Goal: Task Accomplishment & Management: Manage account settings

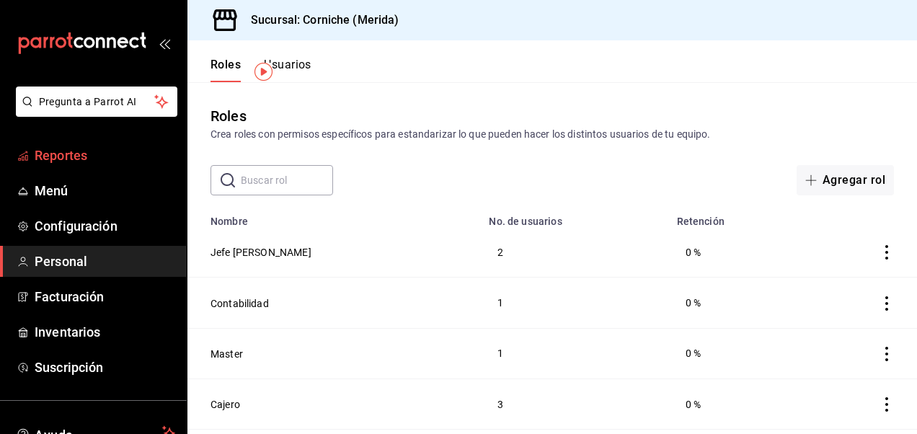
scroll to position [44, 0]
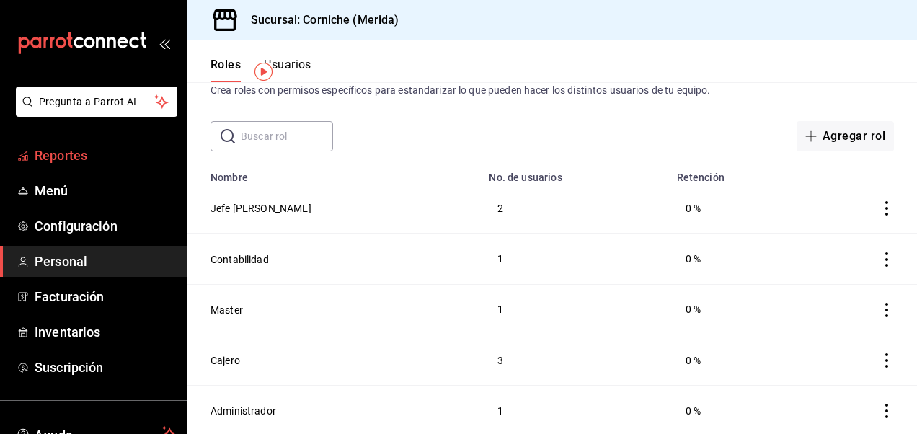
click at [79, 168] on link "Reportes" at bounding box center [93, 155] width 187 height 31
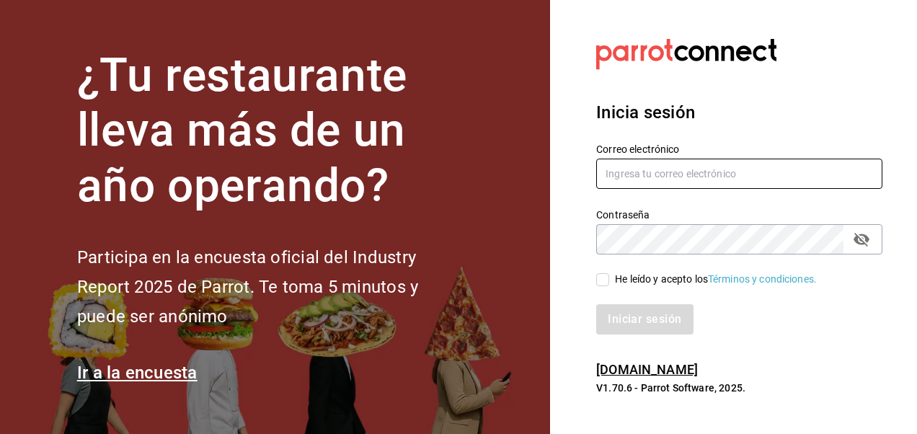
click at [681, 177] on input "text" at bounding box center [739, 174] width 286 height 30
type input "[EMAIL_ADDRESS][DOMAIN_NAME]"
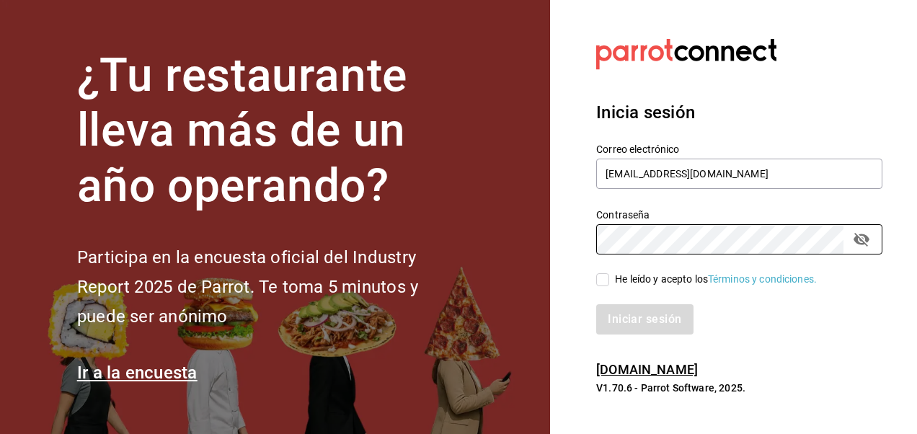
click at [602, 285] on input "He leído y acepto los Términos y condiciones." at bounding box center [602, 279] width 13 height 13
checkbox input "true"
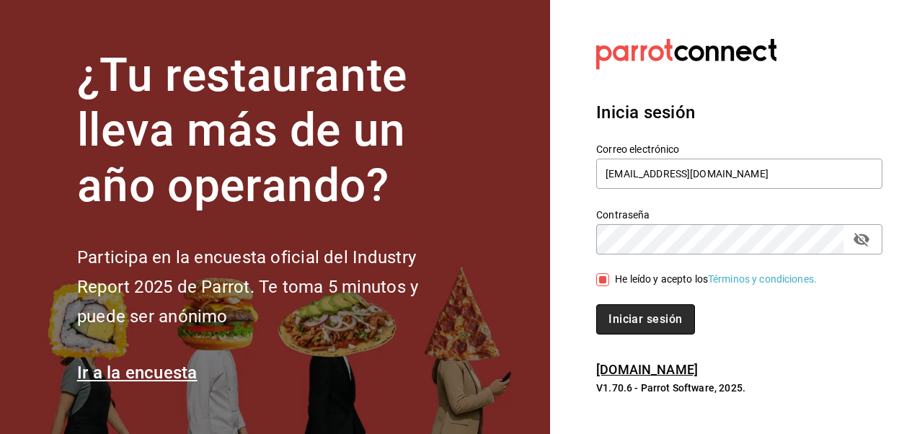
click at [643, 329] on button "Iniciar sesión" at bounding box center [645, 319] width 98 height 30
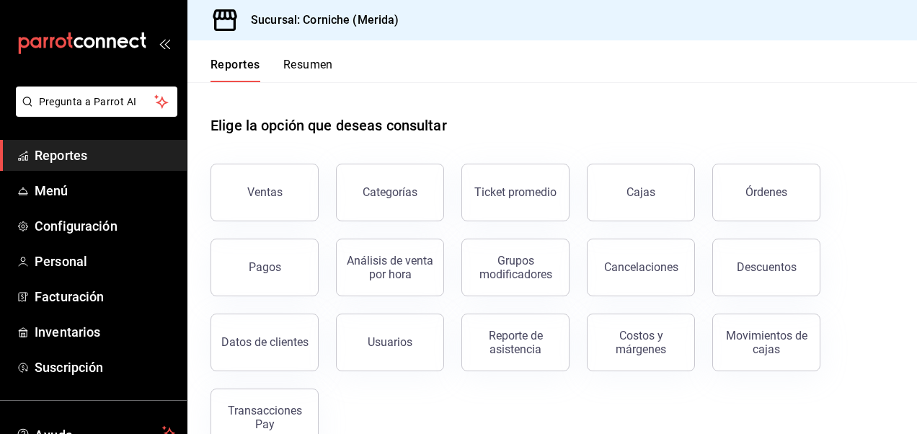
scroll to position [35, 0]
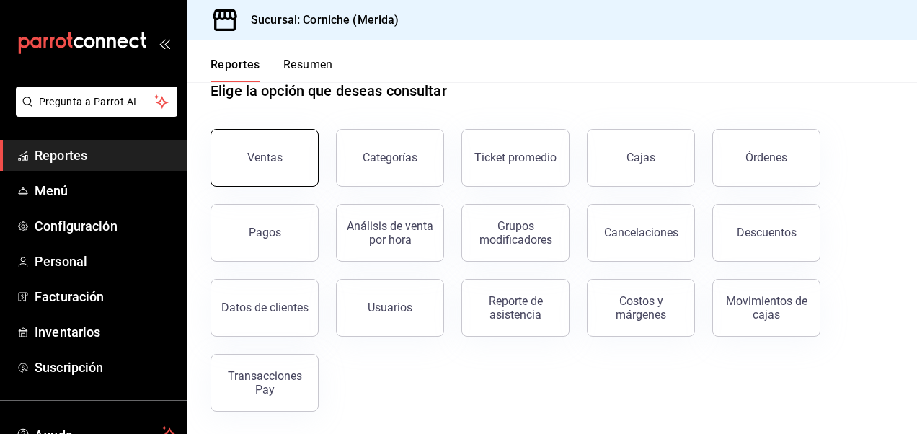
click at [295, 159] on button "Ventas" at bounding box center [264, 158] width 108 height 58
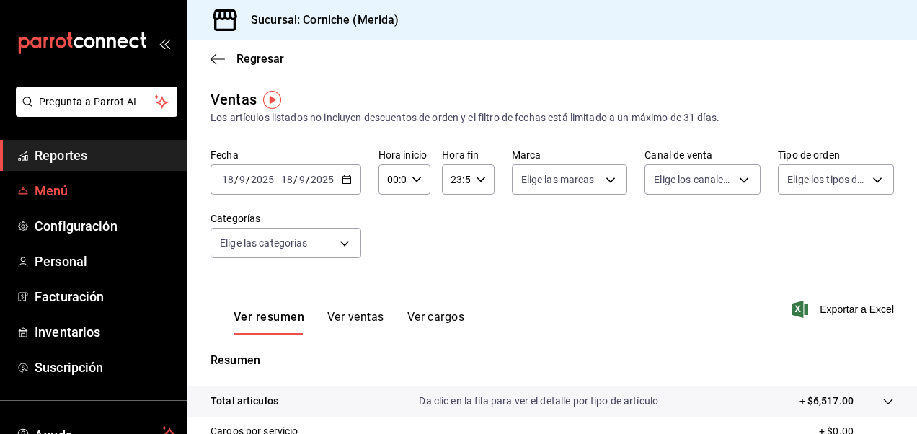
click at [70, 193] on span "Menú" at bounding box center [105, 190] width 141 height 19
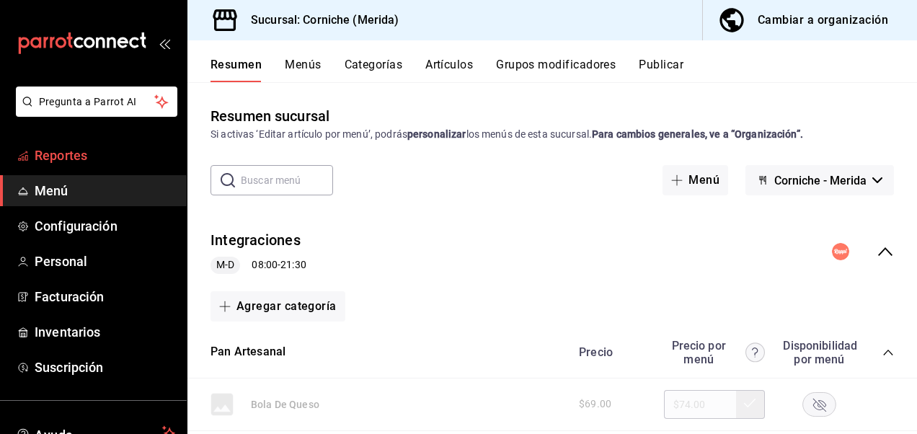
click at [92, 155] on span "Reportes" at bounding box center [105, 155] width 141 height 19
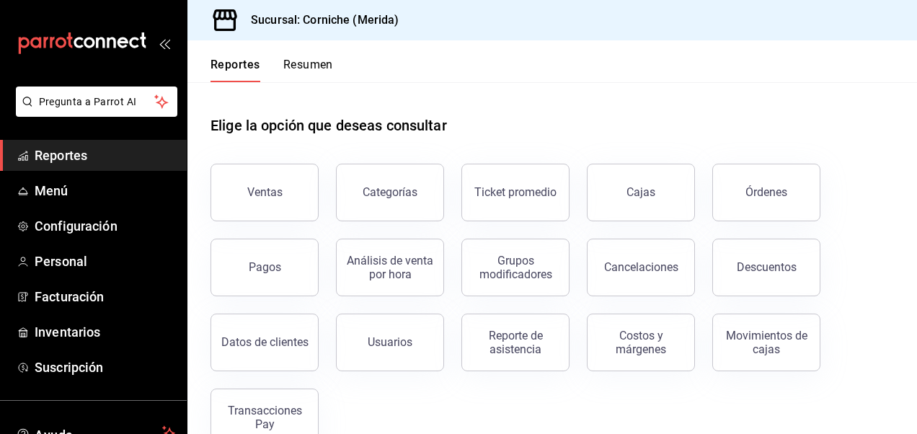
click at [320, 72] on button "Resumen" at bounding box center [308, 70] width 50 height 24
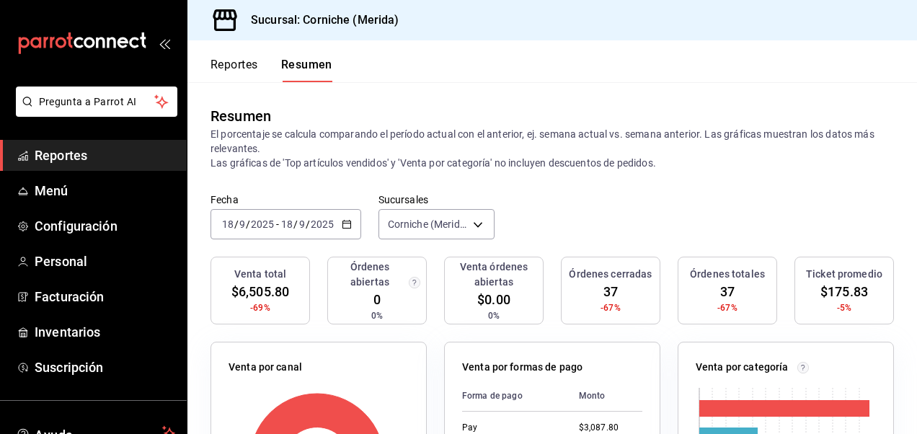
click at [344, 225] on icon "button" at bounding box center [347, 224] width 10 height 10
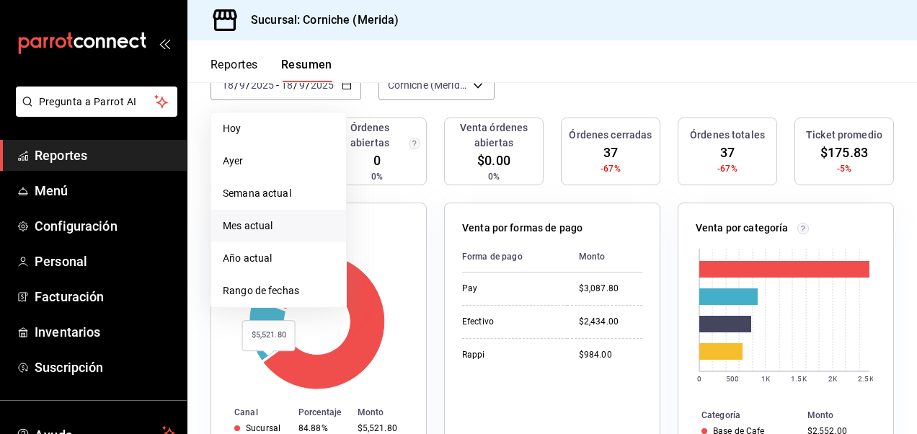
scroll to position [140, 0]
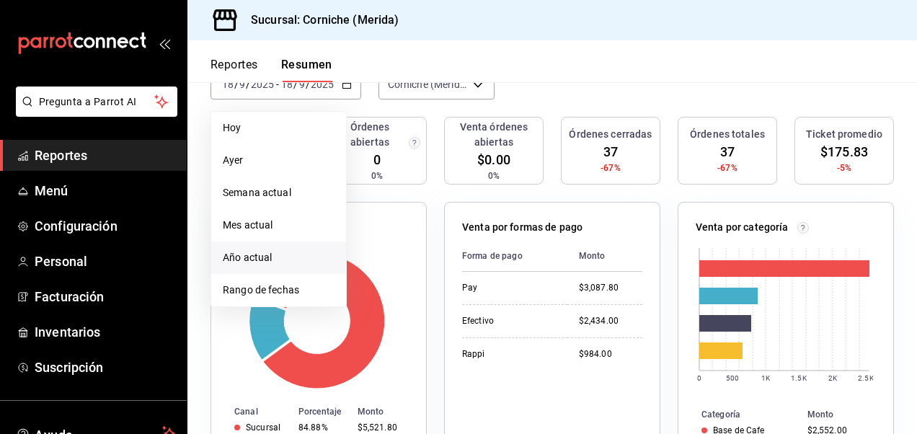
click at [275, 258] on span "Año actual" at bounding box center [279, 257] width 112 height 15
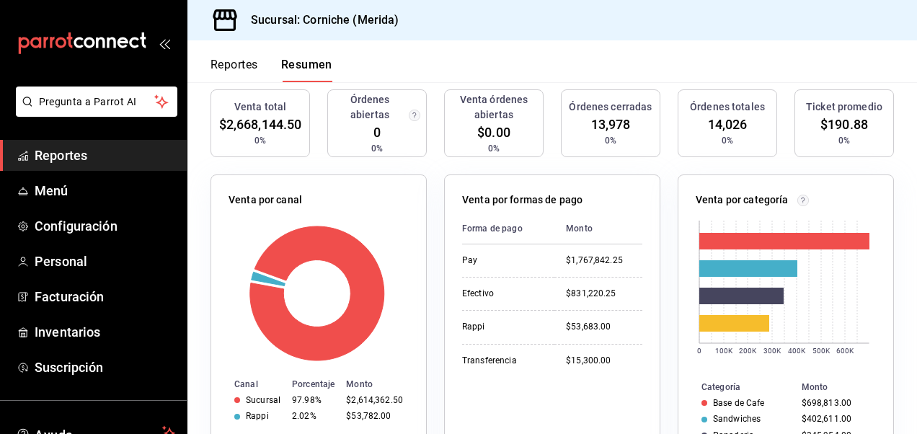
scroll to position [169, 0]
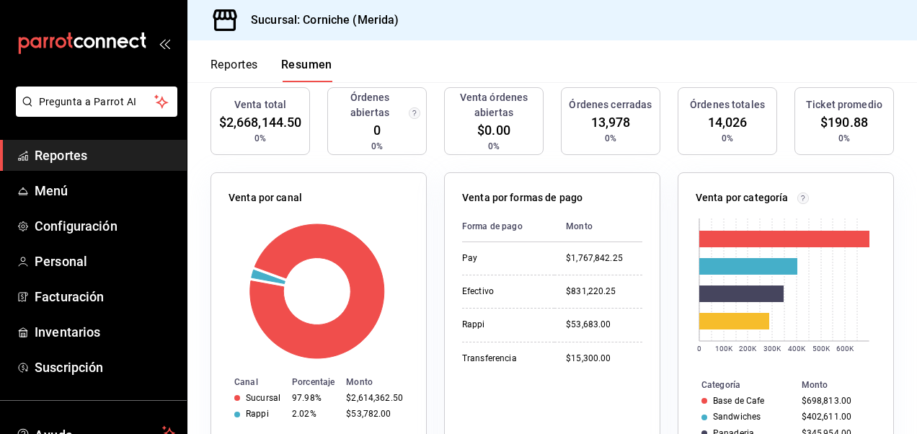
click at [409, 115] on circle "button" at bounding box center [414, 112] width 11 height 11
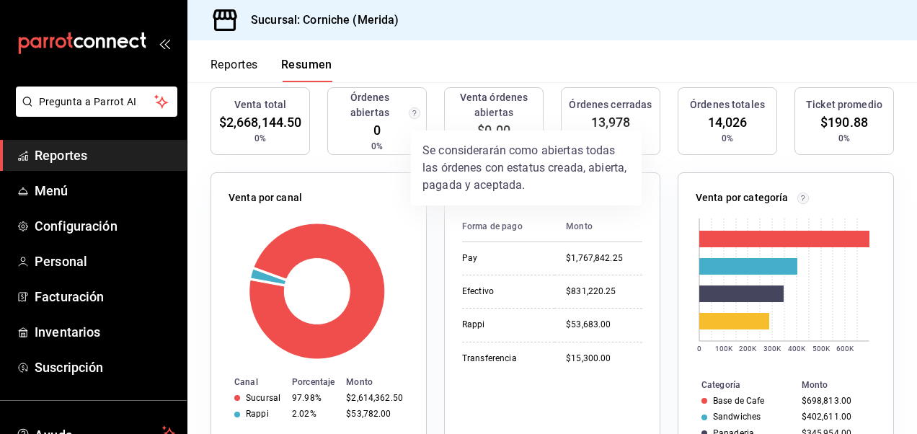
click at [378, 150] on div at bounding box center [458, 217] width 917 height 434
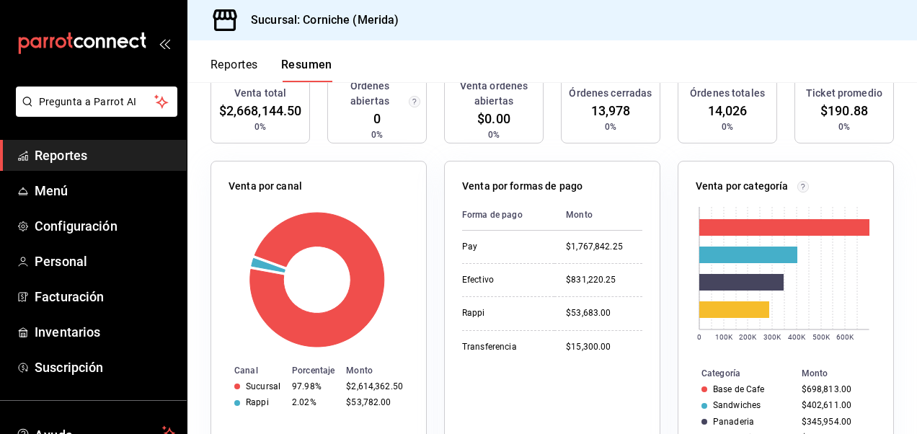
scroll to position [0, 0]
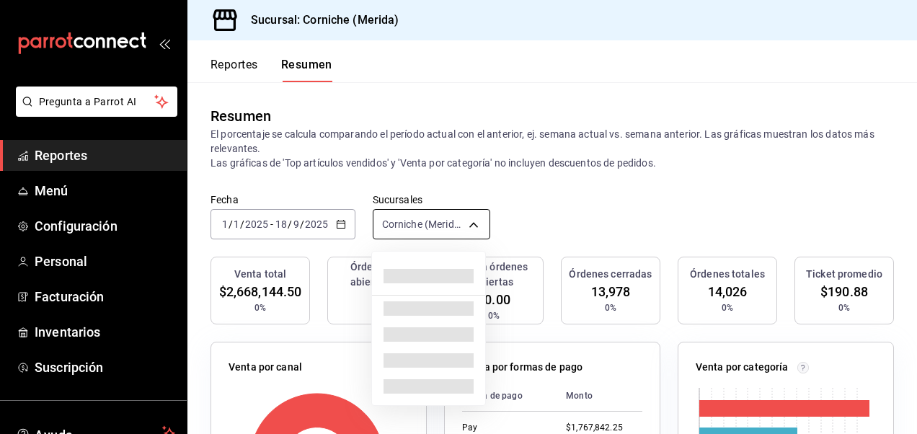
click at [450, 218] on body "Pregunta a Parrot AI Reportes Menú Configuración Personal Facturación Inventari…" at bounding box center [458, 217] width 917 height 434
click at [233, 69] on div at bounding box center [458, 217] width 917 height 434
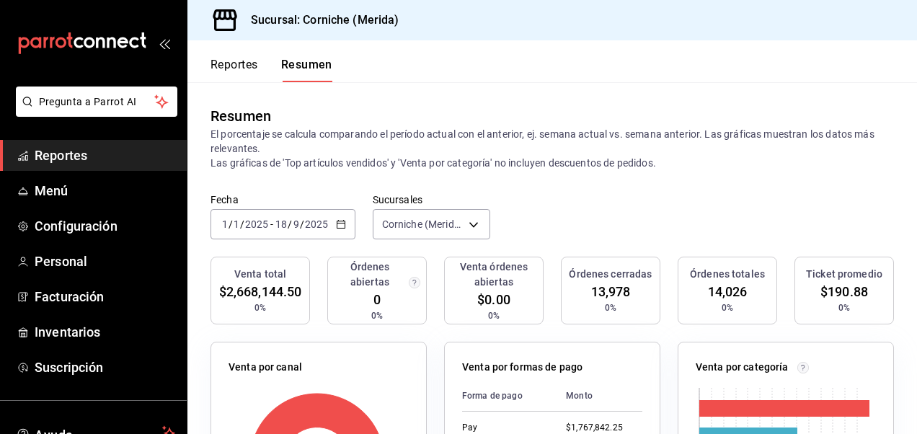
click at [236, 68] on button "Reportes" at bounding box center [234, 70] width 48 height 24
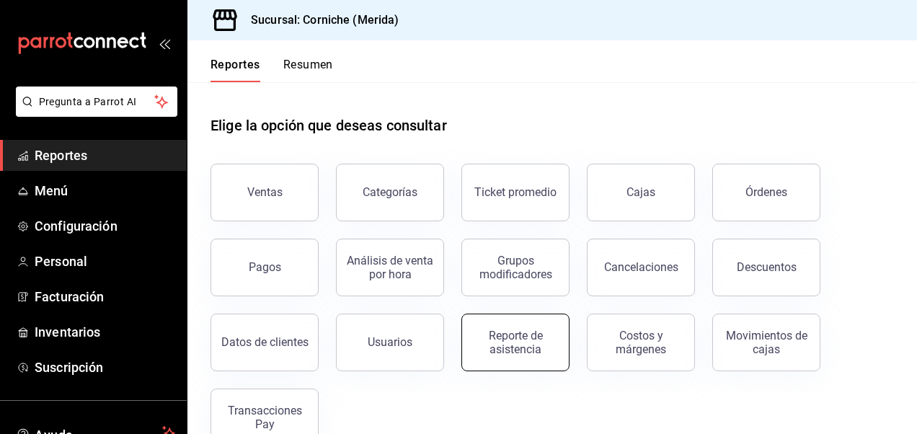
scroll to position [35, 0]
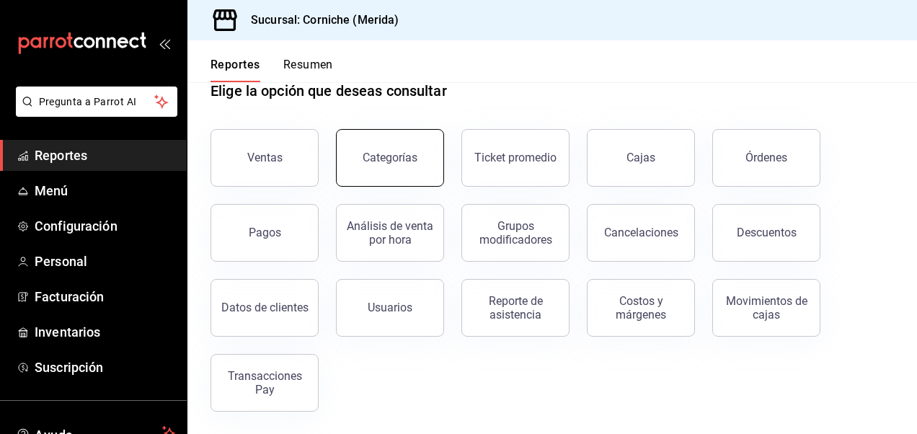
click at [390, 136] on button "Categorías" at bounding box center [390, 158] width 108 height 58
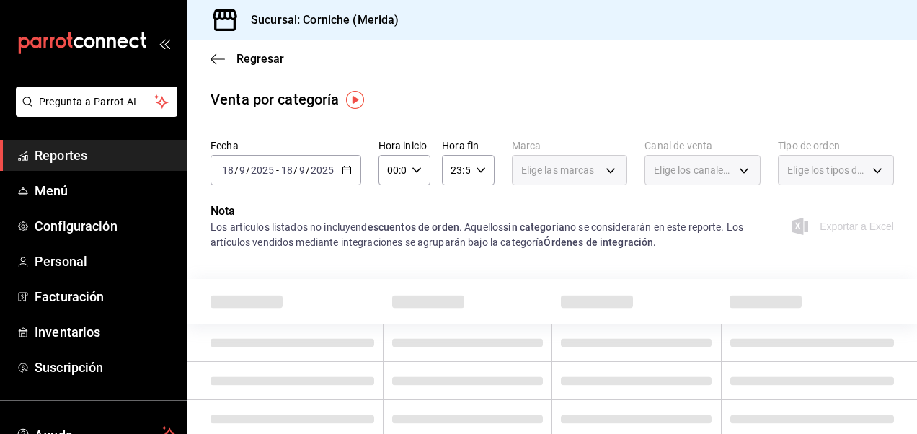
click at [346, 167] on icon "button" at bounding box center [347, 170] width 10 height 10
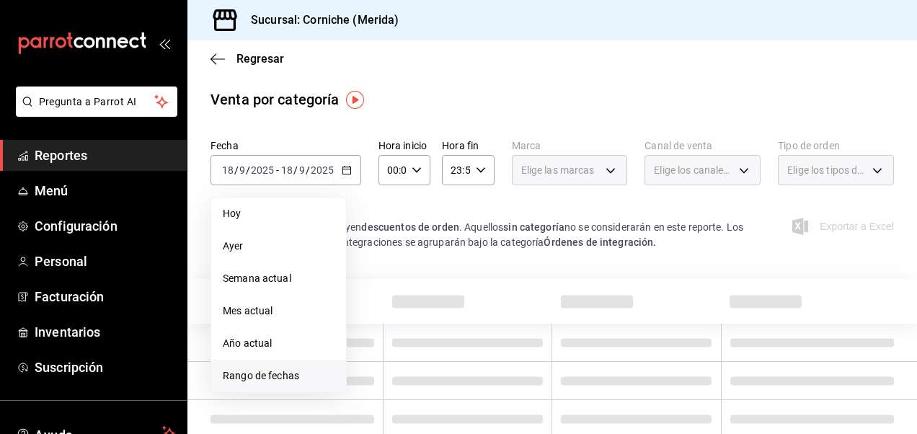
click at [270, 380] on span "Rango de fechas" at bounding box center [279, 375] width 112 height 15
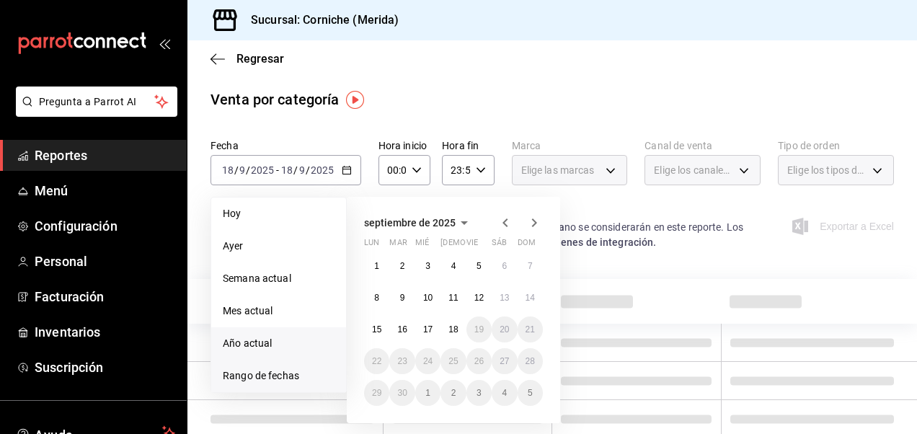
click at [282, 330] on li "Año actual" at bounding box center [278, 343] width 135 height 32
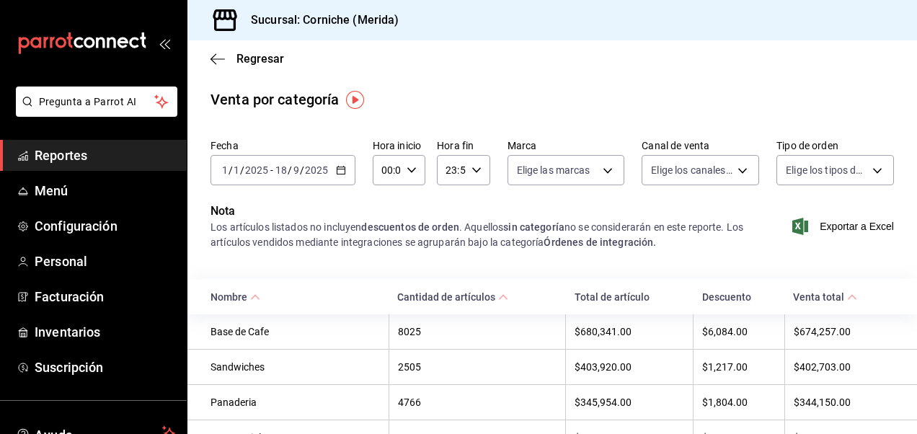
click at [341, 174] on icon "button" at bounding box center [341, 170] width 10 height 10
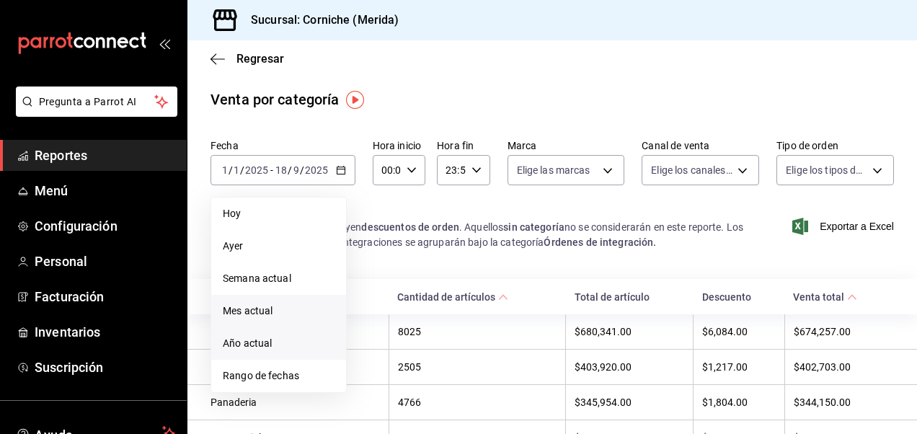
click at [264, 314] on span "Mes actual" at bounding box center [279, 310] width 112 height 15
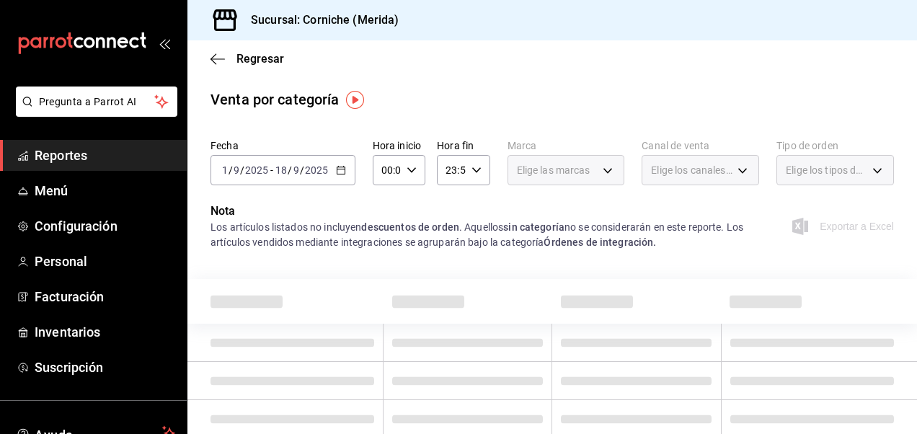
click at [334, 166] on div "[DATE] [DATE] - [DATE] [DATE]" at bounding box center [282, 170] width 145 height 30
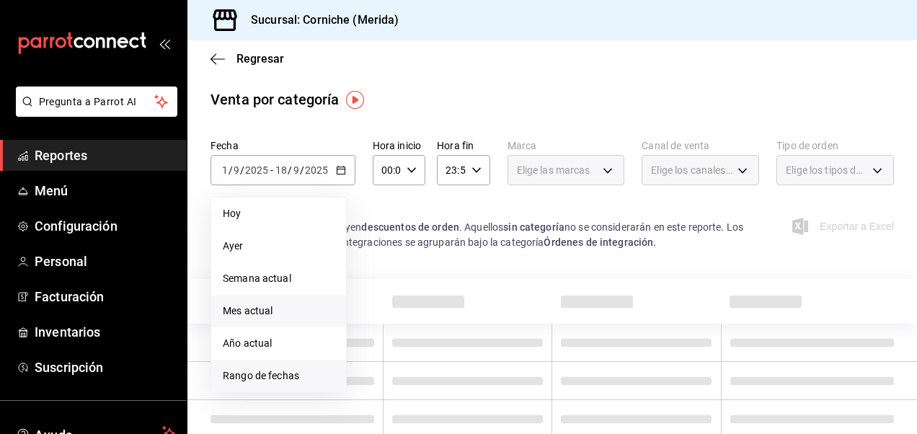
click at [284, 378] on span "Rango de fechas" at bounding box center [279, 375] width 112 height 15
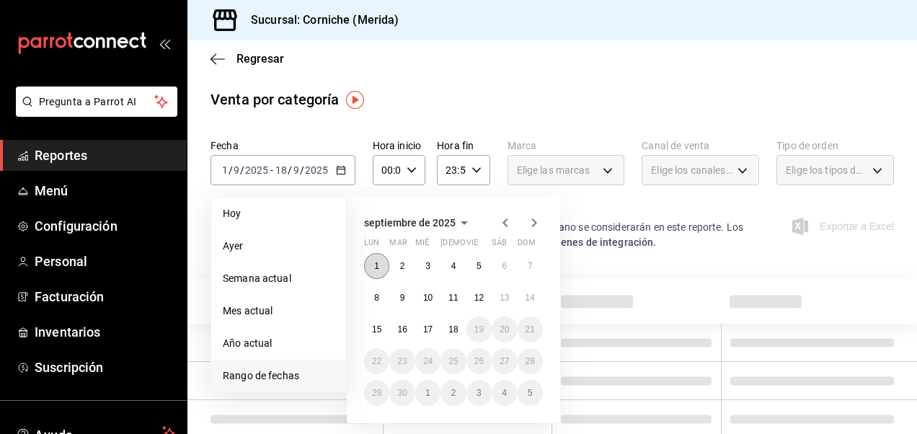
click at [375, 266] on abbr "1" at bounding box center [376, 266] width 5 height 10
click at [426, 329] on abbr "17" at bounding box center [427, 329] width 9 height 10
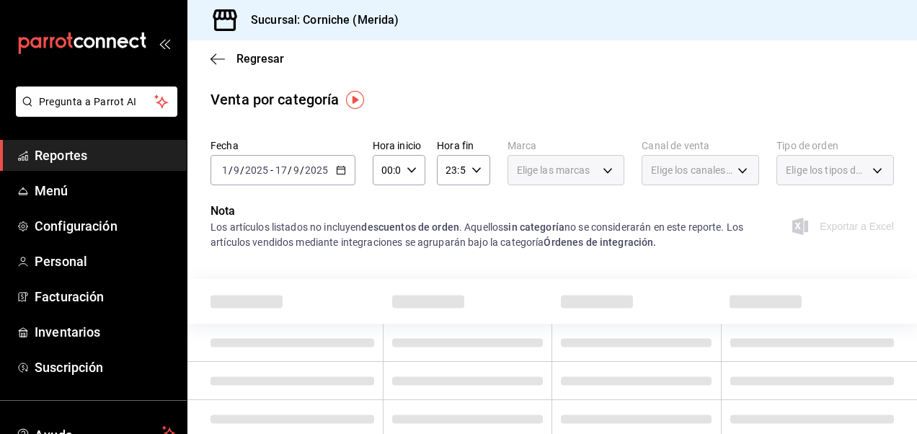
click at [343, 166] on icon "button" at bounding box center [341, 170] width 10 height 10
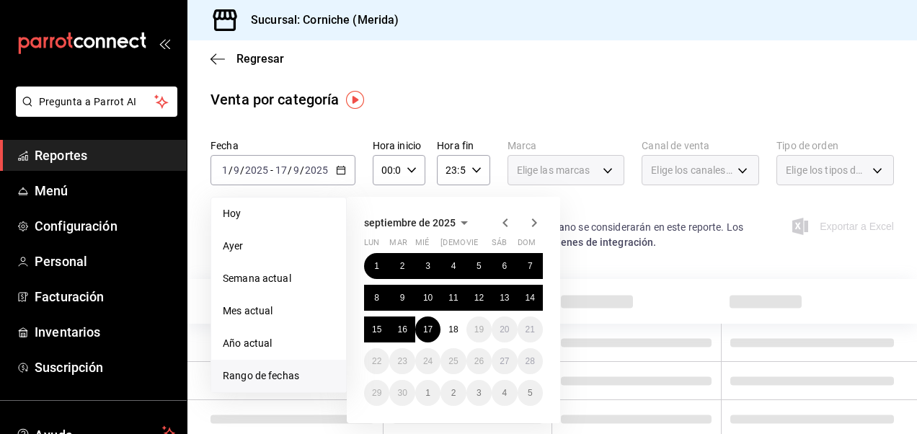
click at [609, 282] on th at bounding box center [636, 301] width 169 height 45
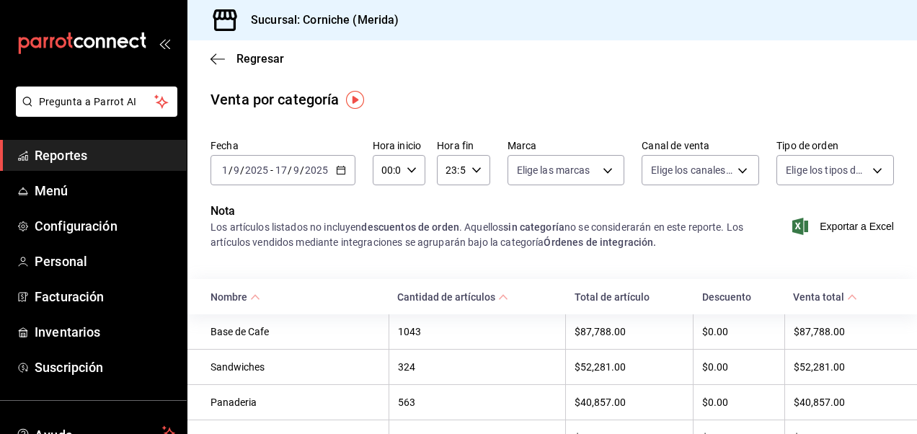
click at [805, 85] on main "Regresar Venta por categoría Fecha [DATE] [DATE] - [DATE] [DATE] Hora inicio 00…" at bounding box center [551, 412] width 729 height 744
click at [842, 86] on main "Regresar Venta por categoría Fecha [DATE] [DATE] - [DATE] [DATE] Hora inicio 00…" at bounding box center [551, 412] width 729 height 744
click at [62, 337] on span "Inventarios" at bounding box center [105, 331] width 141 height 19
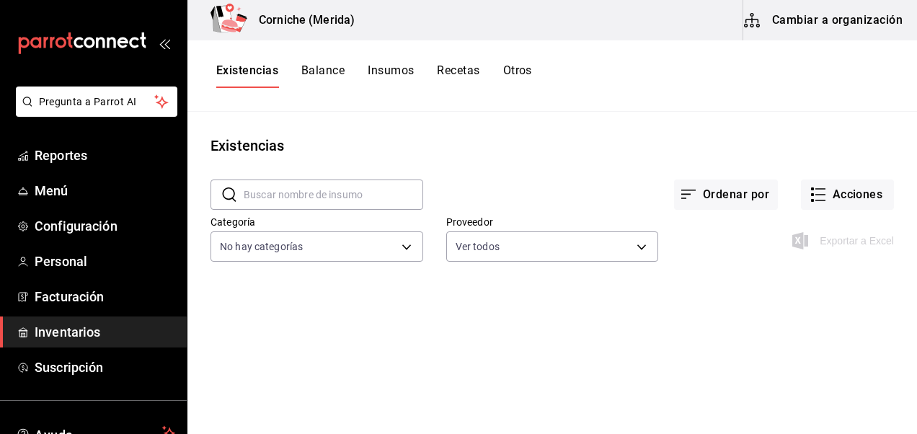
click at [795, 24] on button "Cambiar a organización" at bounding box center [824, 20] width 162 height 40
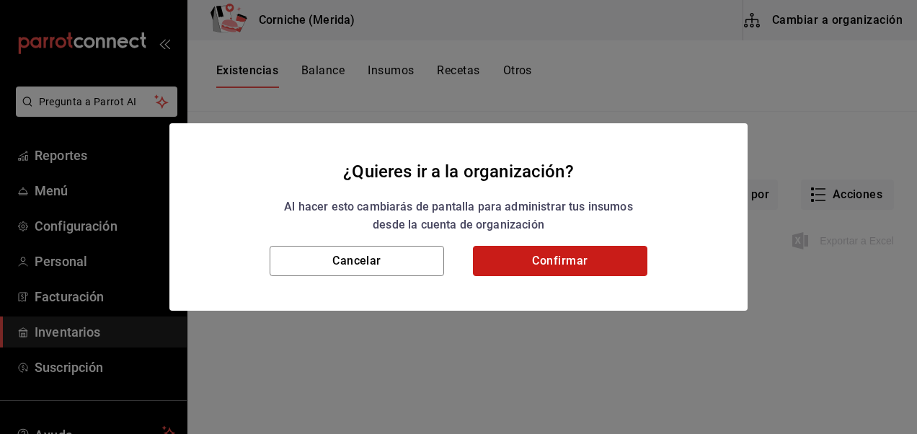
click at [579, 269] on button "Confirmar" at bounding box center [560, 261] width 174 height 30
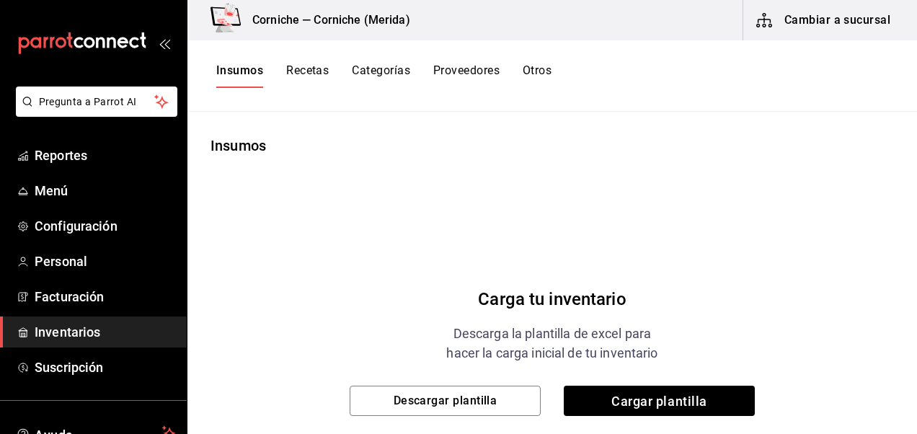
scroll to position [92, 0]
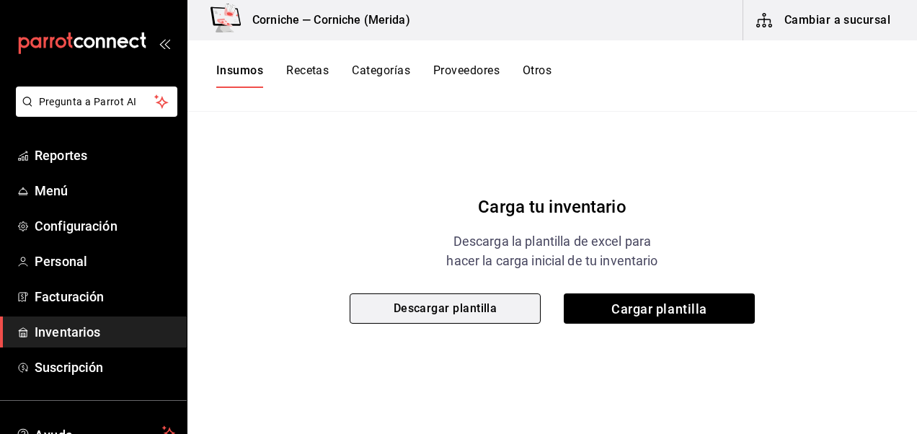
click at [455, 299] on button "Descargar plantilla" at bounding box center [444, 308] width 191 height 30
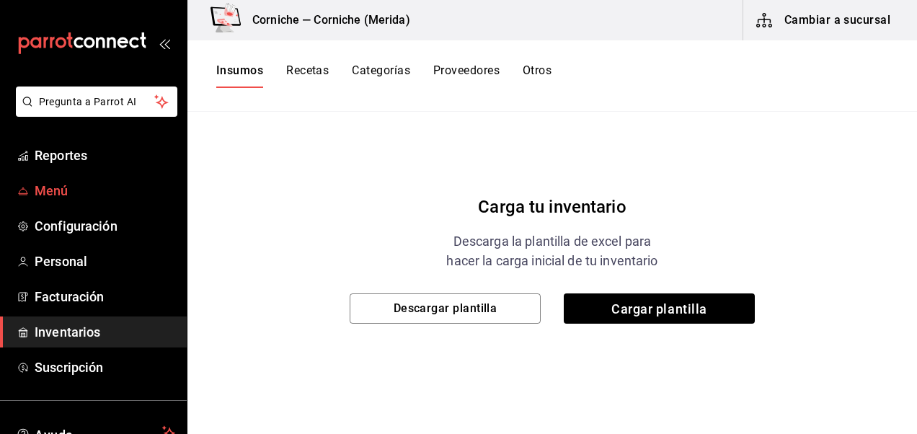
click at [78, 190] on span "Menú" at bounding box center [105, 190] width 141 height 19
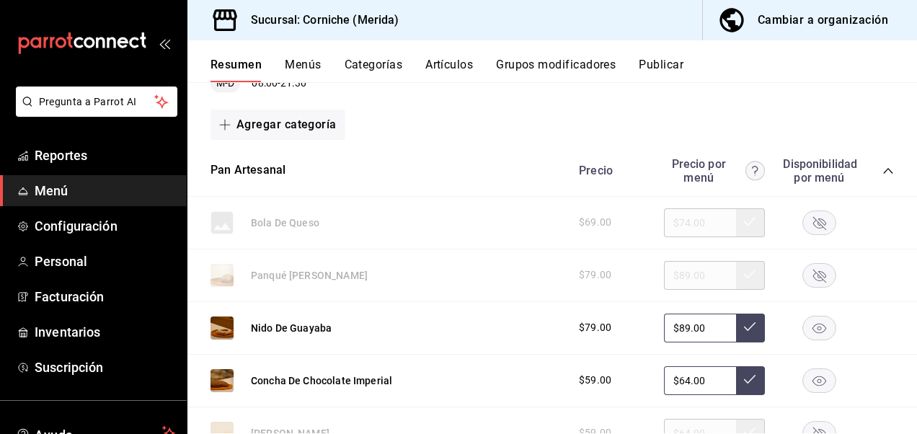
scroll to position [28, 0]
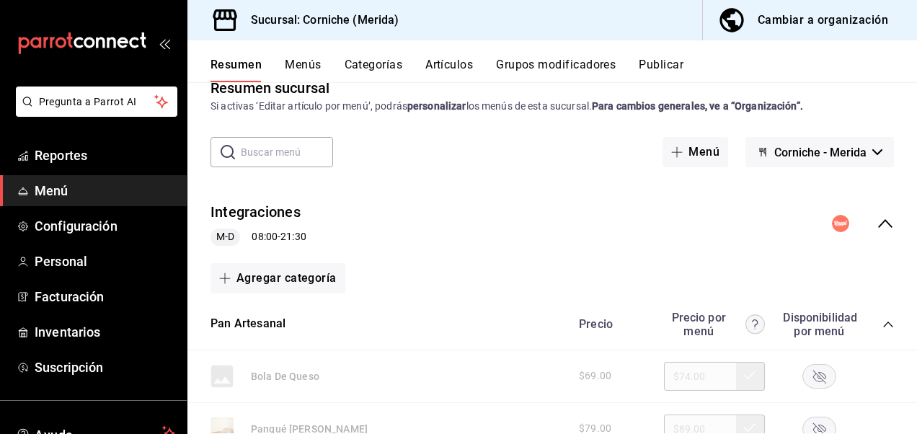
click at [852, 85] on div "Resumen sucursal Si activas ‘Editar artículo por menú’, podrás personalizar los…" at bounding box center [551, 95] width 729 height 37
click at [824, 77] on div "Resumen Menús Categorías Artículos Grupos modificadores Publicar" at bounding box center [563, 70] width 706 height 24
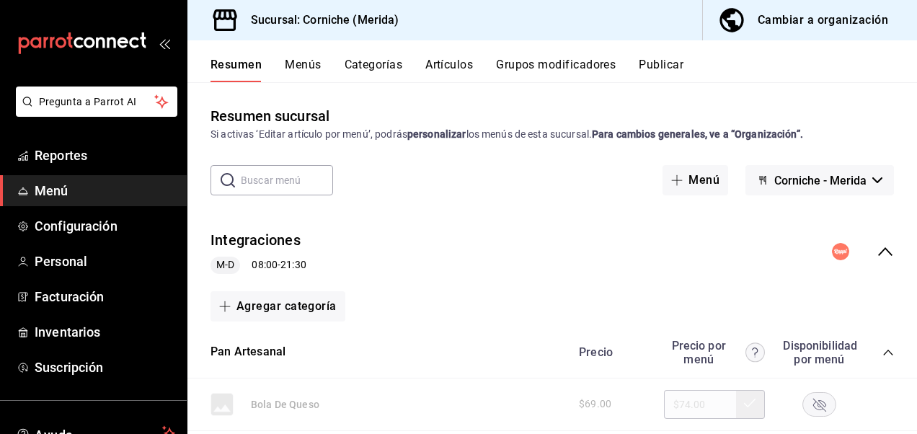
click at [676, 111] on div "Resumen sucursal Si activas ‘Editar artículo por menú’, podrás personalizar los…" at bounding box center [551, 123] width 729 height 37
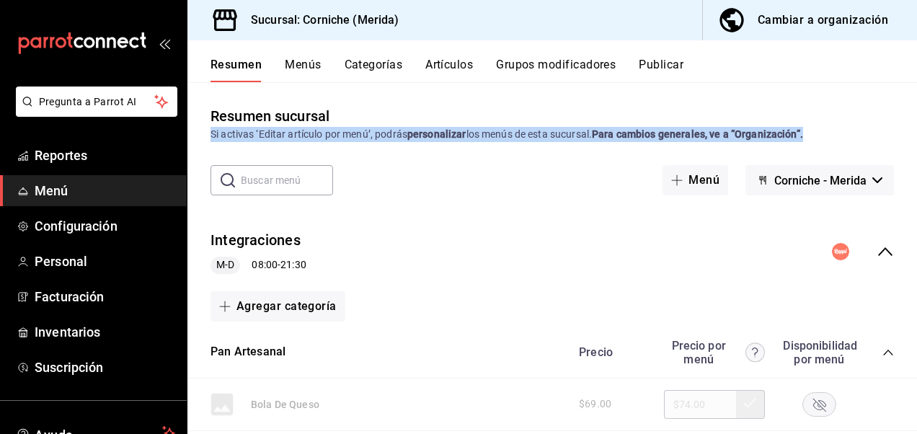
drag, startPoint x: 813, startPoint y: 131, endPoint x: 209, endPoint y: 137, distance: 603.8
click at [209, 137] on div "Resumen sucursal Si activas ‘Editar artículo por menú’, podrás personalizar los…" at bounding box center [551, 123] width 729 height 37
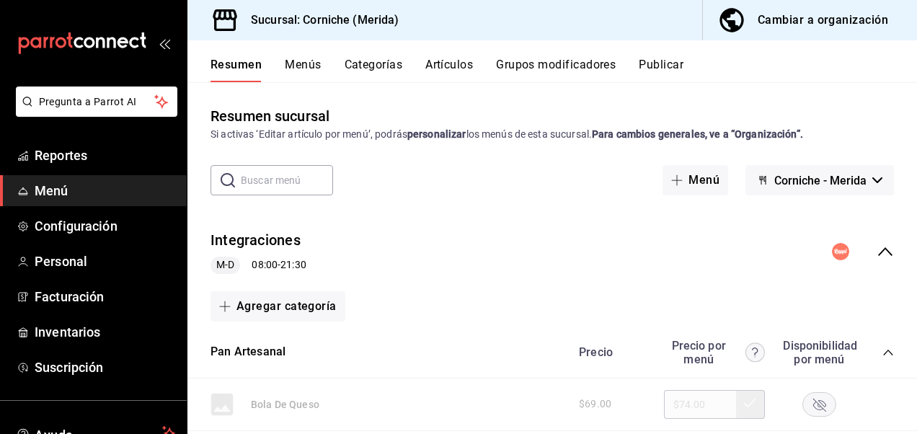
drag, startPoint x: 209, startPoint y: 137, endPoint x: 404, endPoint y: 100, distance: 198.0
click at [404, 100] on div "Resumen sucursal Si activas ‘Editar artículo por menú’, podrás personalizar los…" at bounding box center [551, 257] width 729 height 351
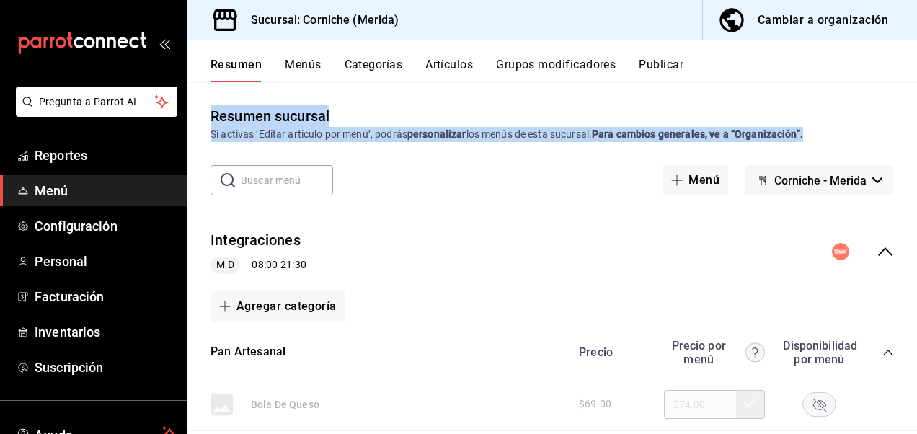
drag, startPoint x: 203, startPoint y: 117, endPoint x: 228, endPoint y: 153, distance: 43.6
click at [228, 153] on div "Resumen sucursal Si activas ‘Editar artículo por menú’, podrás personalizar los…" at bounding box center [551, 269] width 729 height 328
click at [852, 125] on div "Resumen sucursal Si activas ‘Editar artículo por menú’, podrás personalizar los…" at bounding box center [551, 123] width 729 height 37
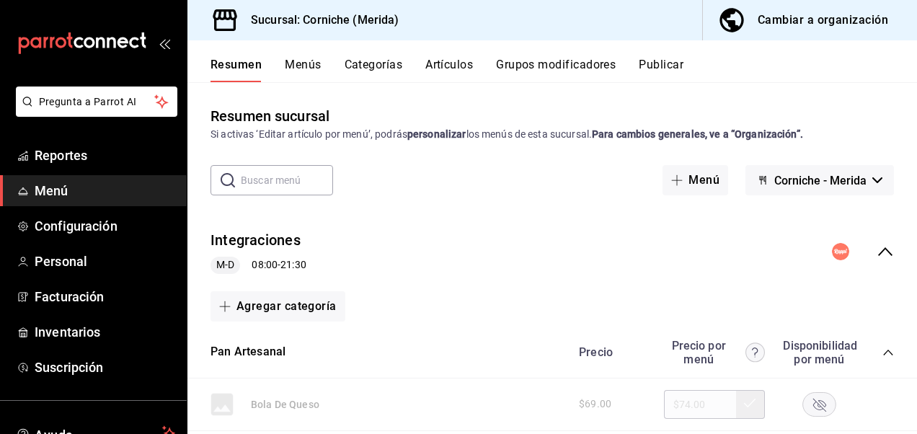
click at [787, 24] on div "Cambiar a organización" at bounding box center [822, 20] width 130 height 20
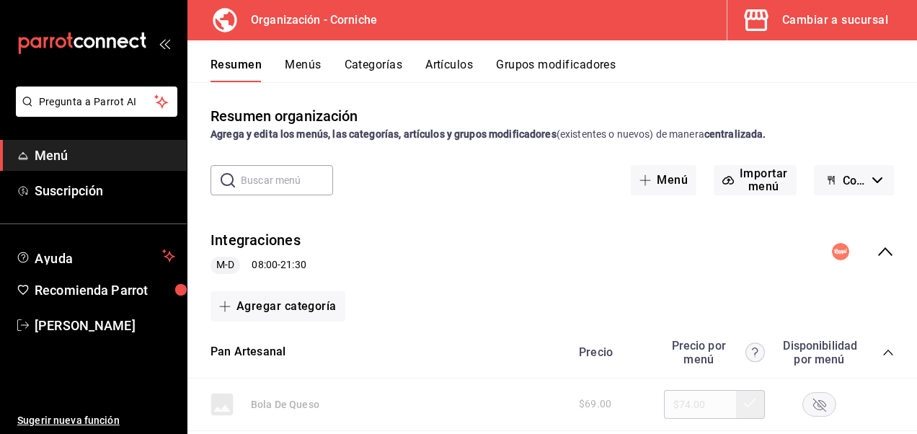
click at [360, 71] on button "Categorías" at bounding box center [373, 70] width 58 height 24
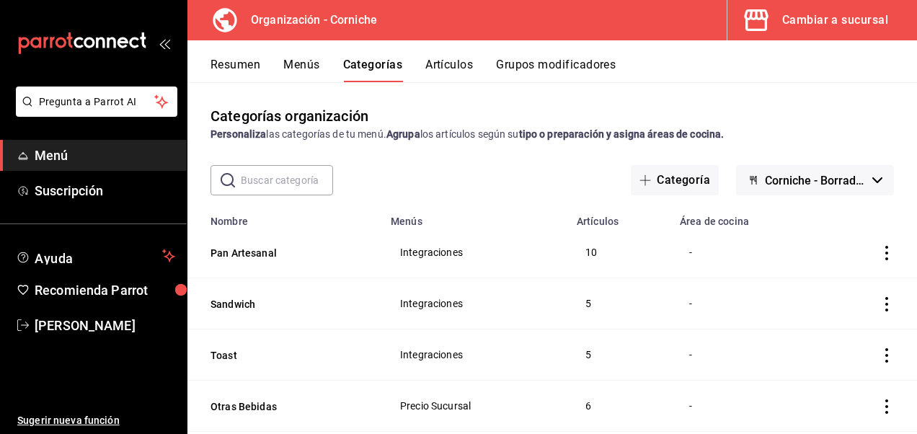
click at [441, 61] on button "Artículos" at bounding box center [449, 70] width 48 height 24
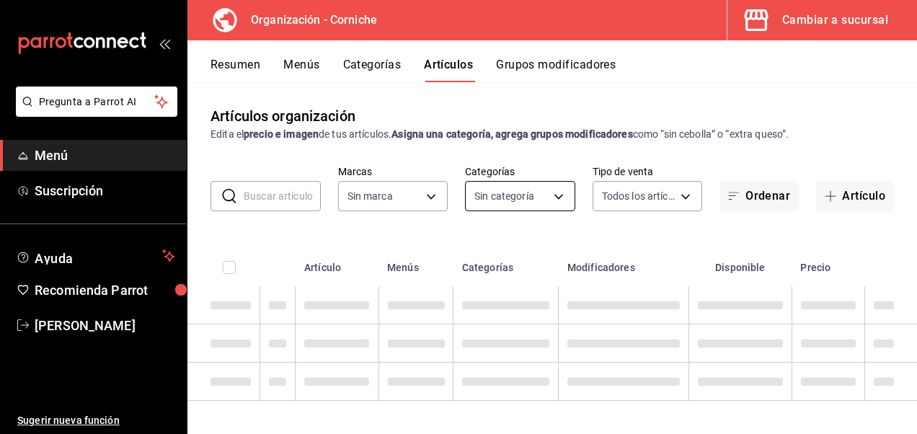
type input "de095c9f-9f33-4311-a1cf-fb09ada0ff3b"
click at [517, 183] on body "Pregunta a Parrot AI Menú Suscripción Ayuda Recomienda Parrot [PERSON_NAME] Sug…" at bounding box center [458, 217] width 917 height 434
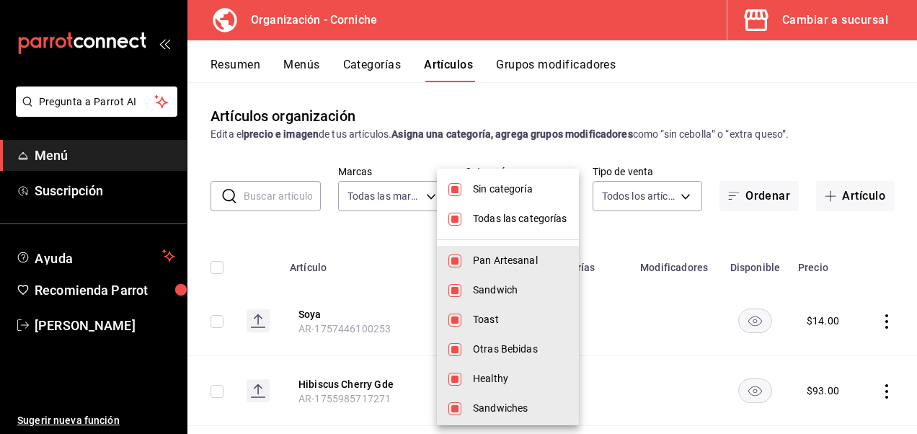
type input "5cc20d59-0c31-443a-836a-efdf5d5b119f,f042814c-f83e-4d8c-9309-fb881c388f5b,722bc…"
click at [455, 193] on input "checkbox" at bounding box center [454, 189] width 13 height 13
checkbox input "false"
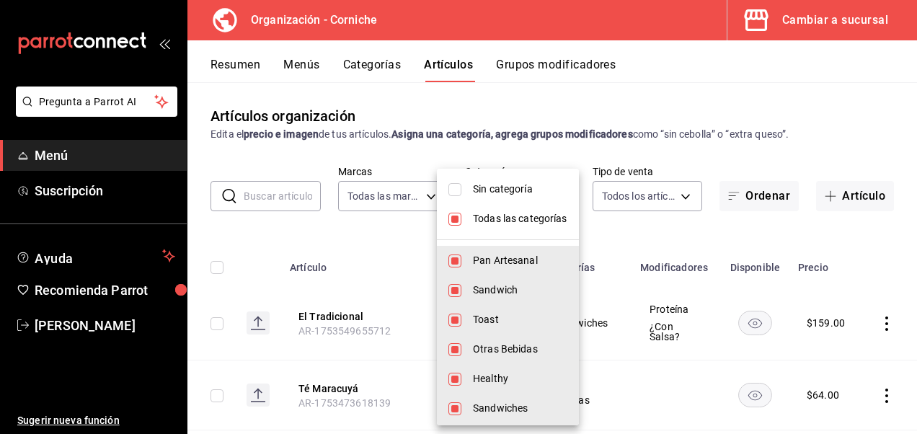
click at [455, 215] on input "checkbox" at bounding box center [454, 219] width 13 height 13
checkbox input "false"
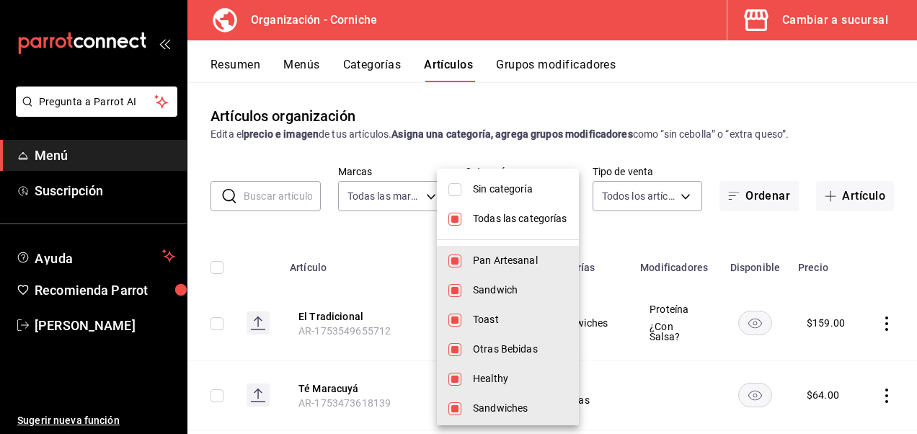
checkbox input "false"
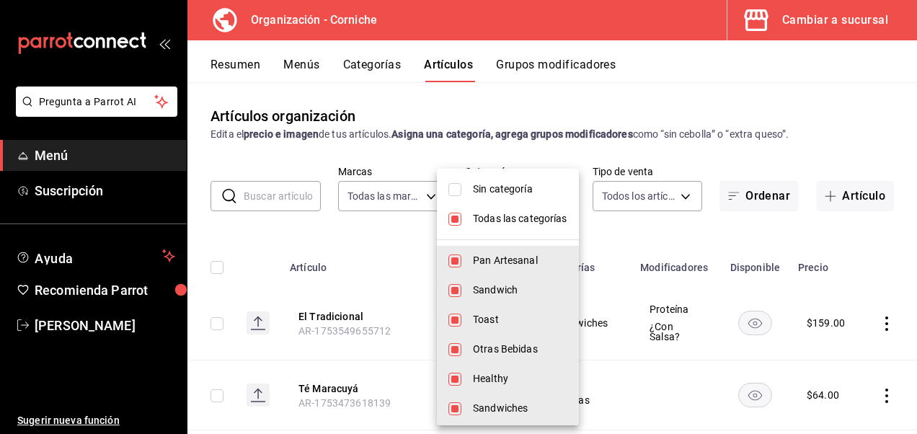
checkbox input "false"
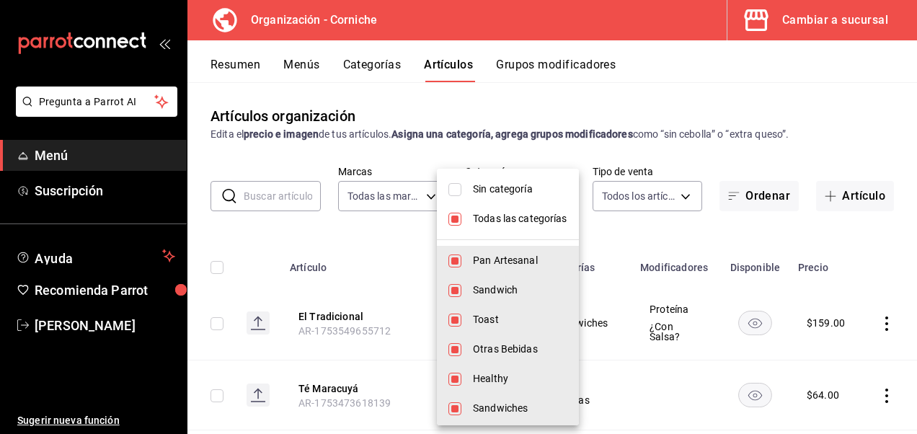
checkbox input "false"
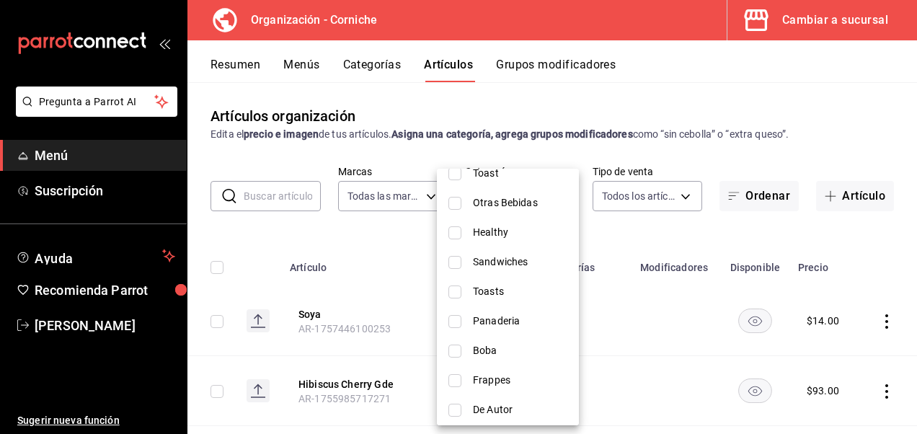
scroll to position [38, 0]
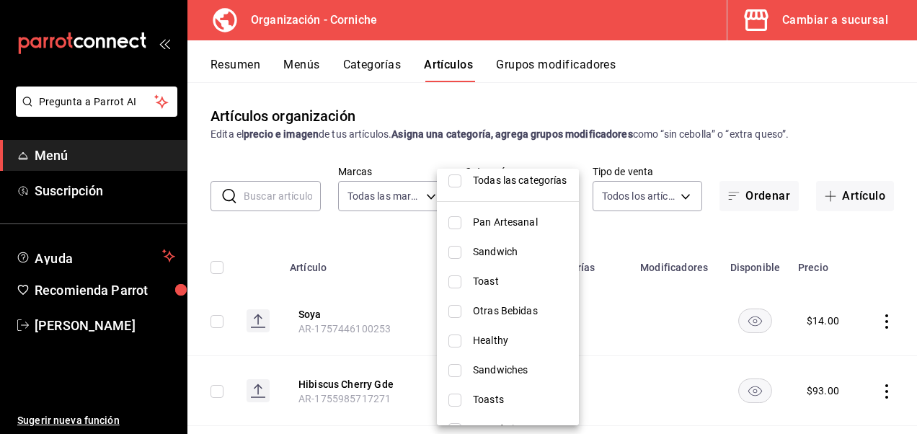
click at [456, 226] on input "checkbox" at bounding box center [454, 222] width 13 height 13
checkbox input "true"
type input "5cc20d59-0c31-443a-836a-efdf5d5b119f"
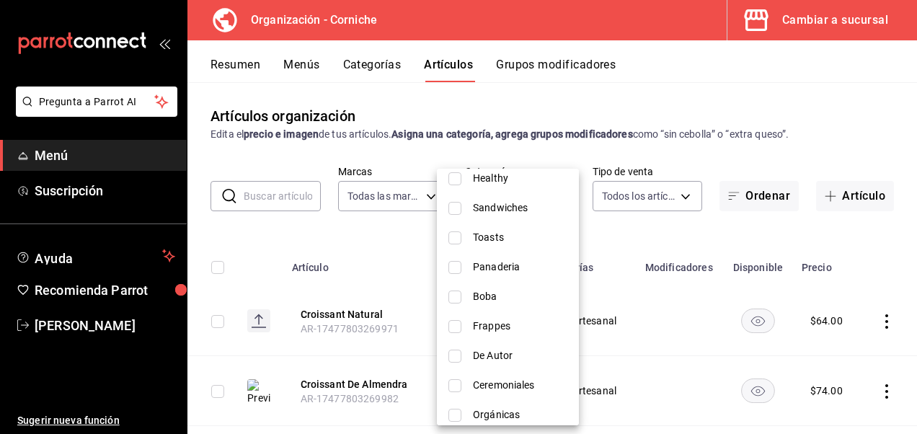
scroll to position [201, 0]
click at [455, 262] on input "checkbox" at bounding box center [454, 266] width 13 height 13
checkbox input "true"
type input "5cc20d59-0c31-443a-836a-efdf5d5b119f,f6c14fca-fc5b-4cea-8f1d-19fc12c082e7"
click at [852, 131] on div at bounding box center [458, 217] width 917 height 434
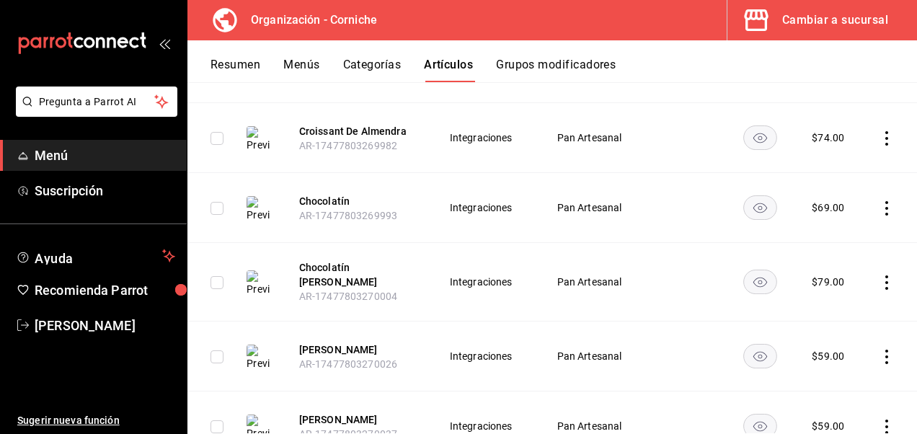
scroll to position [0, 0]
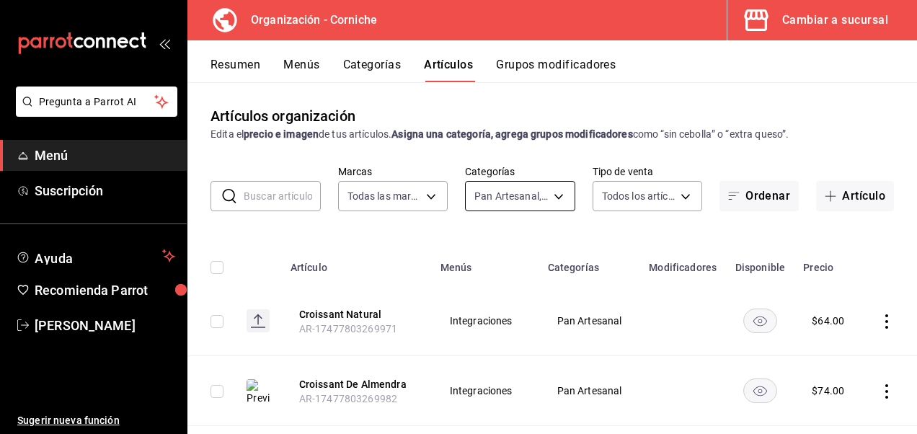
click at [546, 204] on body "Pregunta a Parrot AI Menú Suscripción Ayuda Recomienda Parrot [PERSON_NAME] Sug…" at bounding box center [458, 217] width 917 height 434
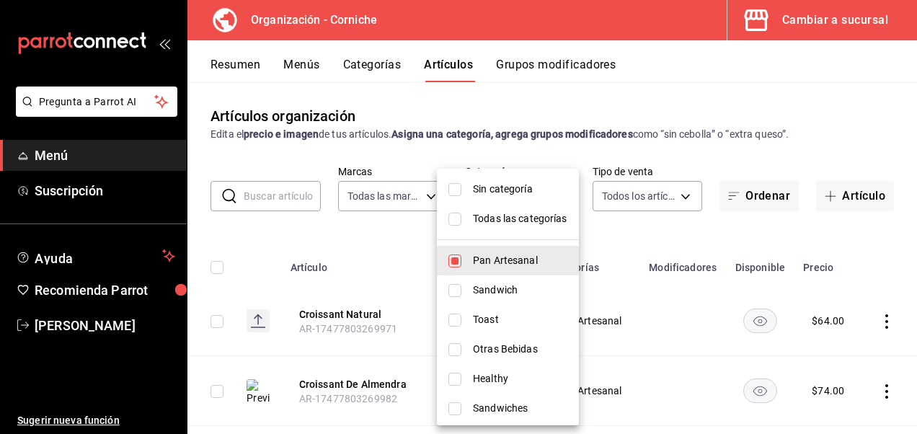
click at [454, 261] on input "checkbox" at bounding box center [454, 260] width 13 height 13
checkbox input "false"
type input "f6c14fca-fc5b-4cea-8f1d-19fc12c082e7"
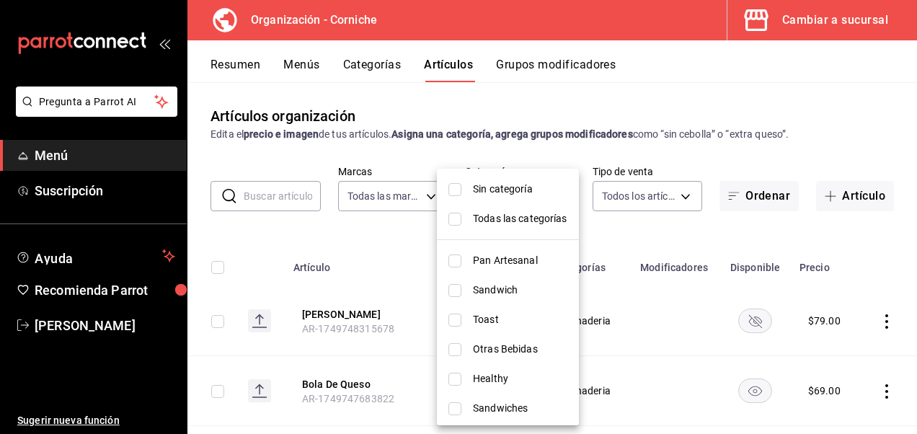
click at [672, 236] on div at bounding box center [458, 217] width 917 height 434
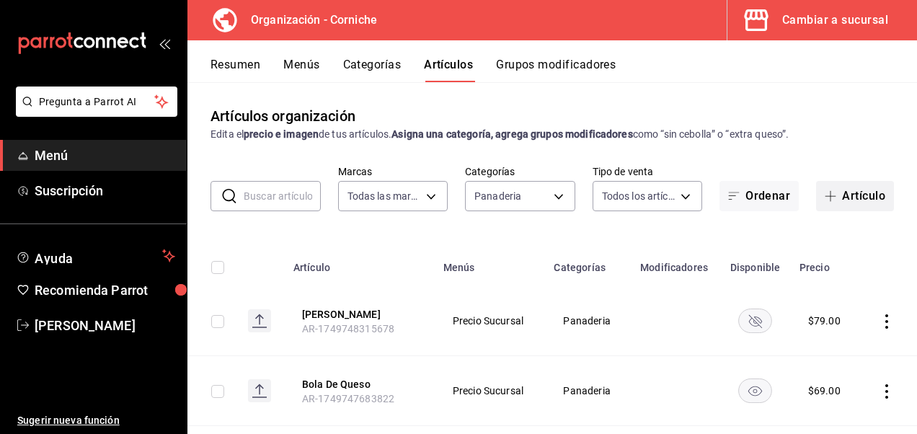
click at [832, 195] on button "Artículo" at bounding box center [855, 196] width 78 height 30
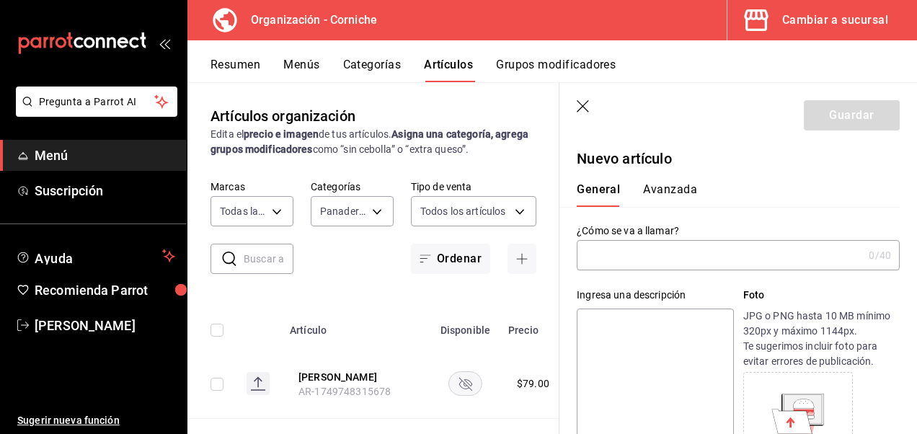
type input "N"
drag, startPoint x: 610, startPoint y: 257, endPoint x: 544, endPoint y: 252, distance: 65.7
click at [544, 252] on main "Artículos organización Edita el precio e imagen de tus artículos. Asigna una ca…" at bounding box center [551, 258] width 729 height 352
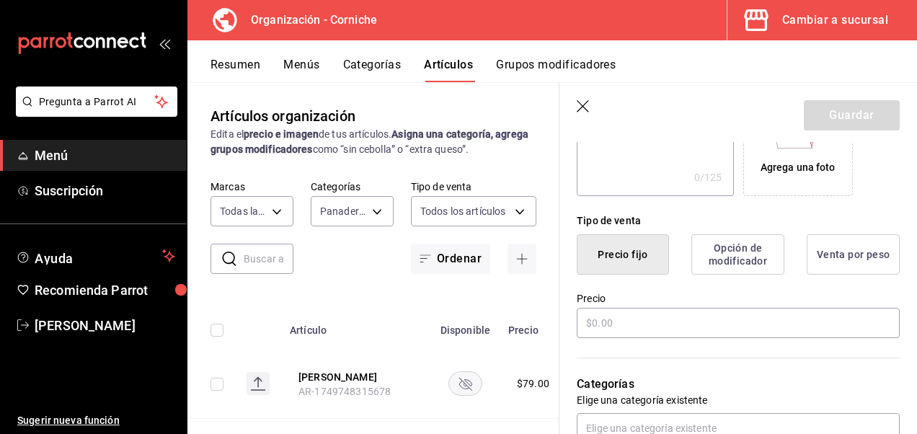
scroll to position [286, 0]
type input "Rol [US_STATE] Pistache"
click at [650, 326] on input "text" at bounding box center [737, 322] width 323 height 30
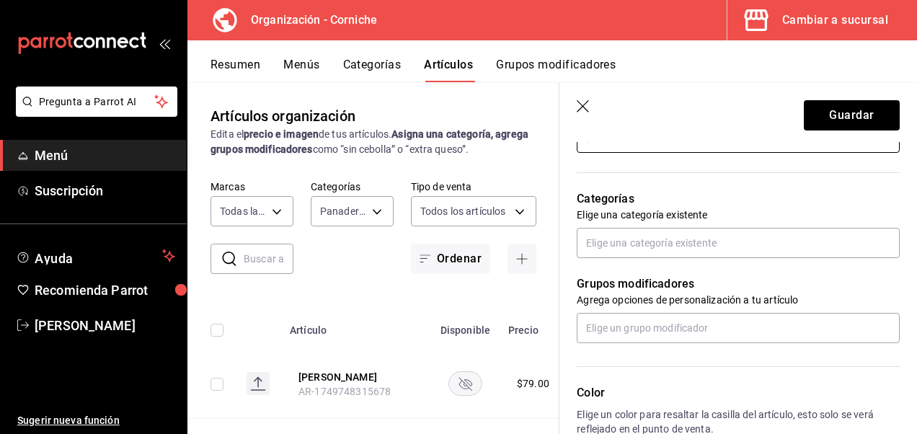
scroll to position [466, 0]
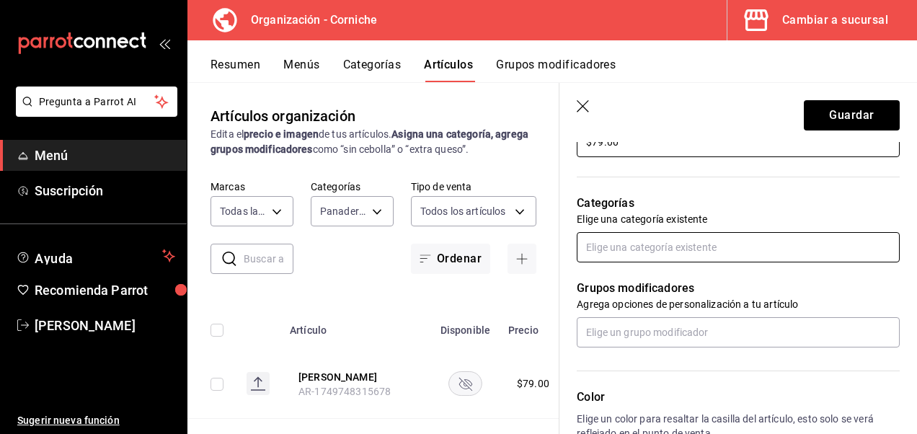
type input "$79.00"
click at [634, 255] on input "text" at bounding box center [737, 247] width 323 height 30
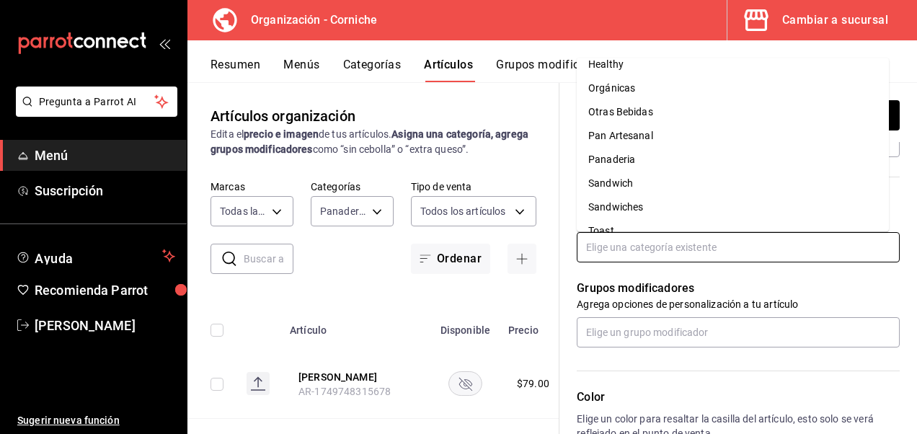
scroll to position [156, 0]
click at [645, 135] on li "Panaderia" at bounding box center [732, 134] width 312 height 24
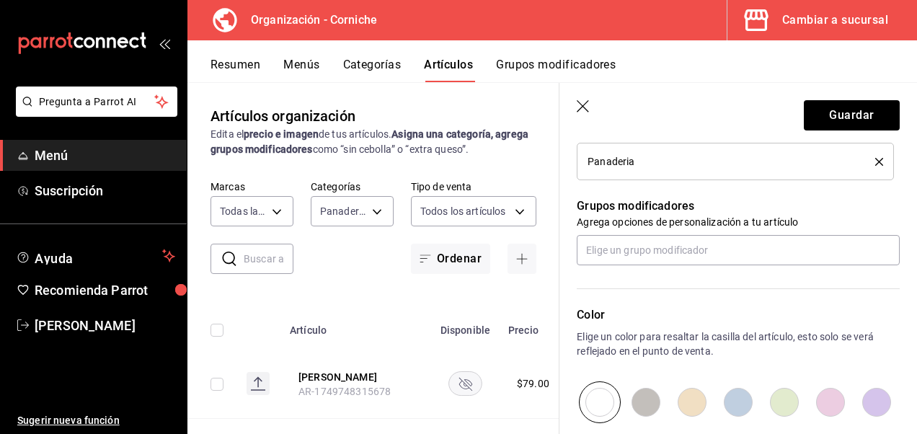
scroll to position [595, 0]
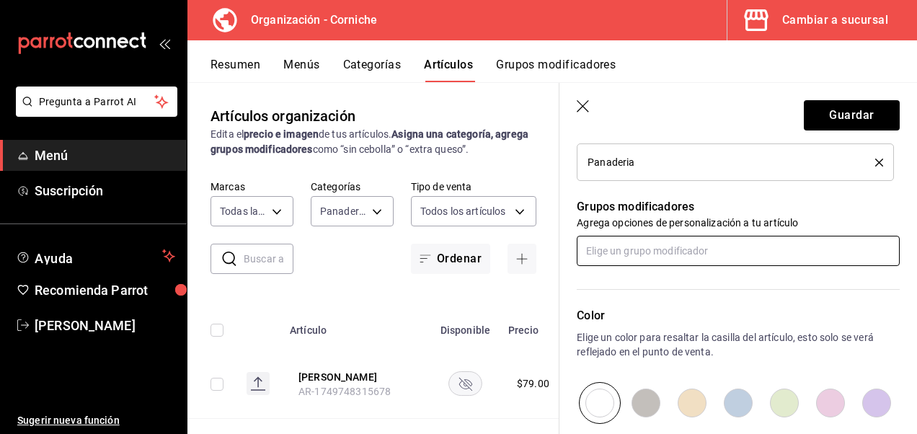
click at [674, 252] on input "text" at bounding box center [737, 251] width 323 height 30
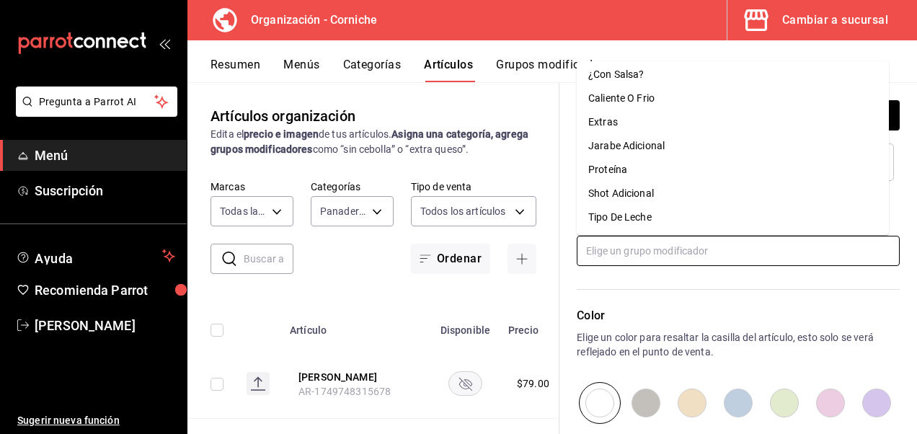
scroll to position [0, 0]
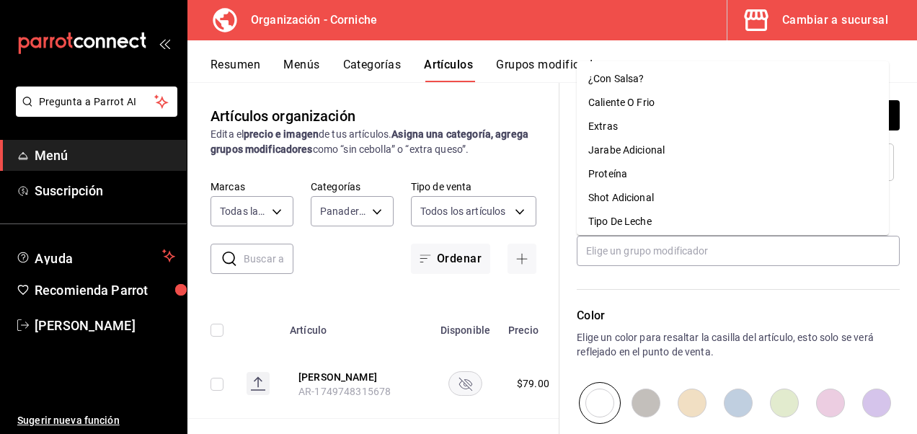
click at [646, 287] on div "Color Elige un color para resaltar la casilla del artículo, esto solo se verá r…" at bounding box center [729, 345] width 340 height 158
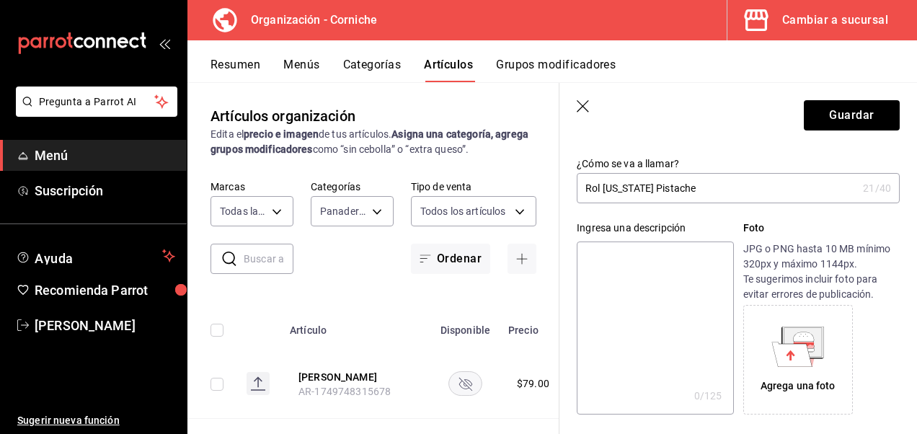
scroll to position [36, 0]
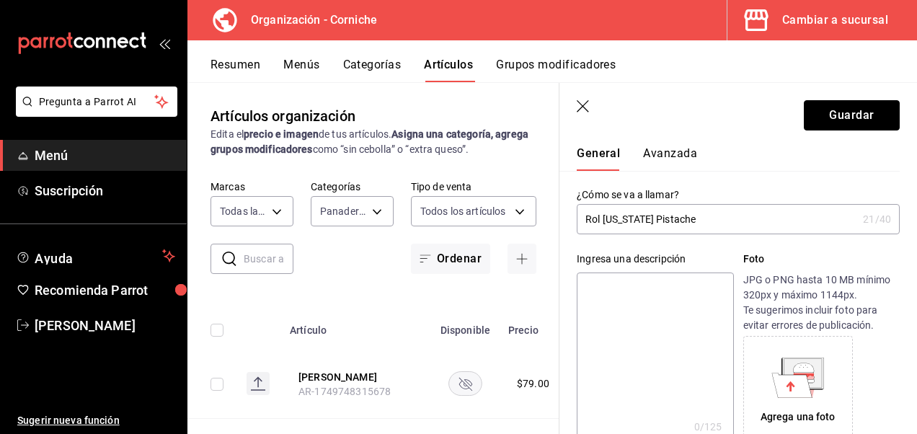
drag, startPoint x: 839, startPoint y: 121, endPoint x: 839, endPoint y: 106, distance: 15.1
click at [839, 106] on button "Guardar" at bounding box center [851, 115] width 96 height 30
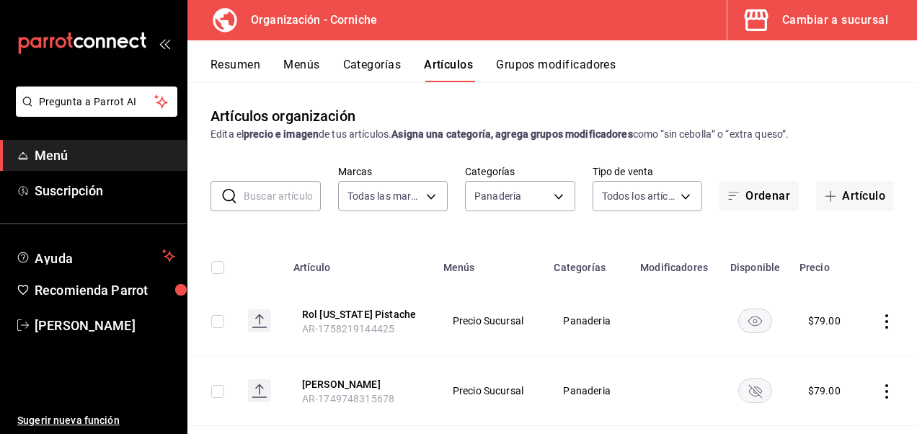
click at [699, 332] on td at bounding box center [675, 321] width 88 height 70
click at [843, 203] on button "Artículo" at bounding box center [855, 196] width 78 height 30
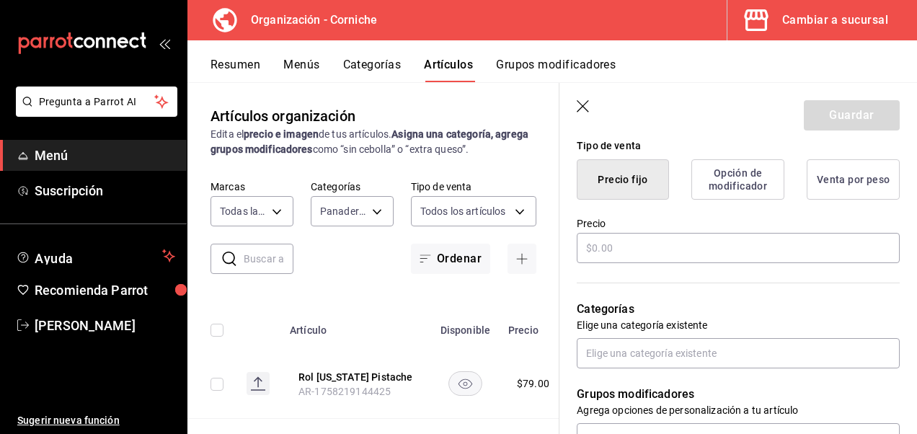
scroll to position [361, 0]
type input "Rol [US_STATE] Lotus"
click at [617, 244] on input "text" at bounding box center [737, 247] width 323 height 30
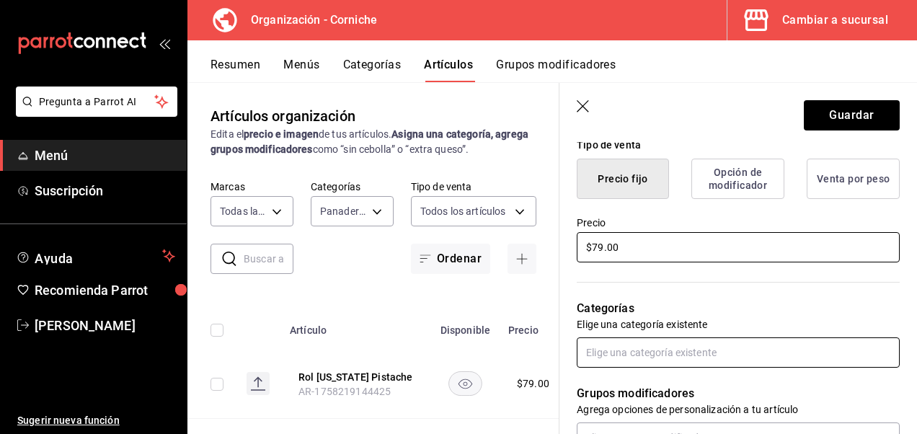
type input "$79.00"
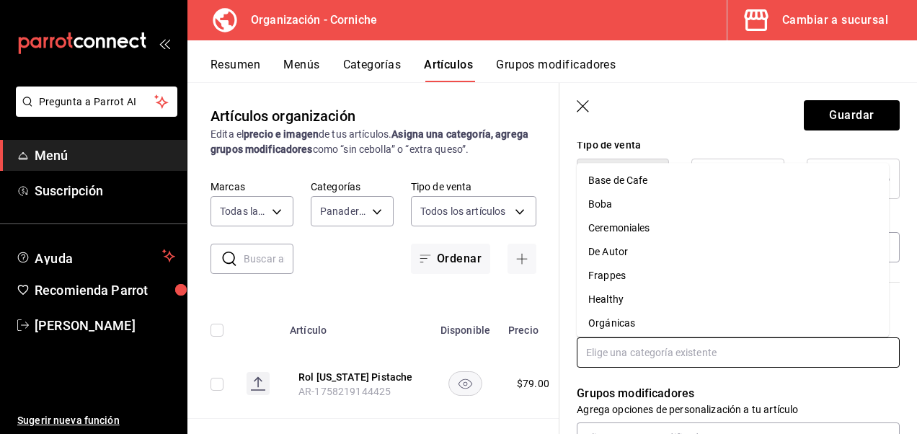
click at [615, 363] on input "text" at bounding box center [737, 352] width 323 height 30
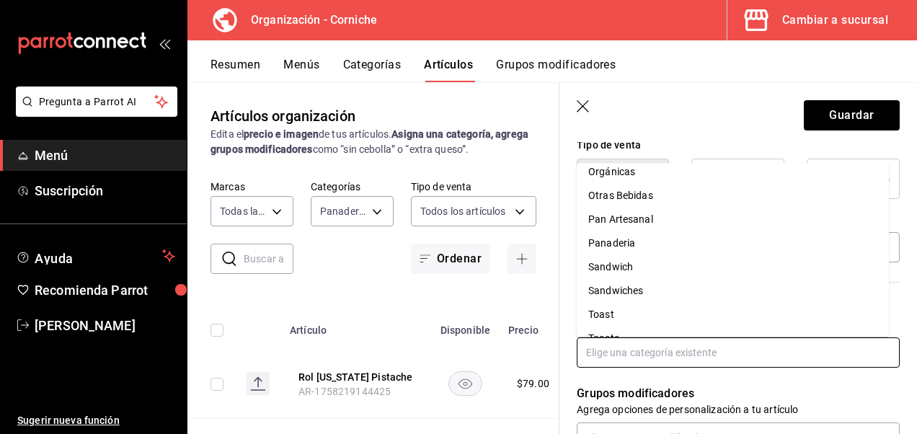
scroll to position [152, 0]
click at [643, 249] on li "Panaderia" at bounding box center [732, 243] width 312 height 24
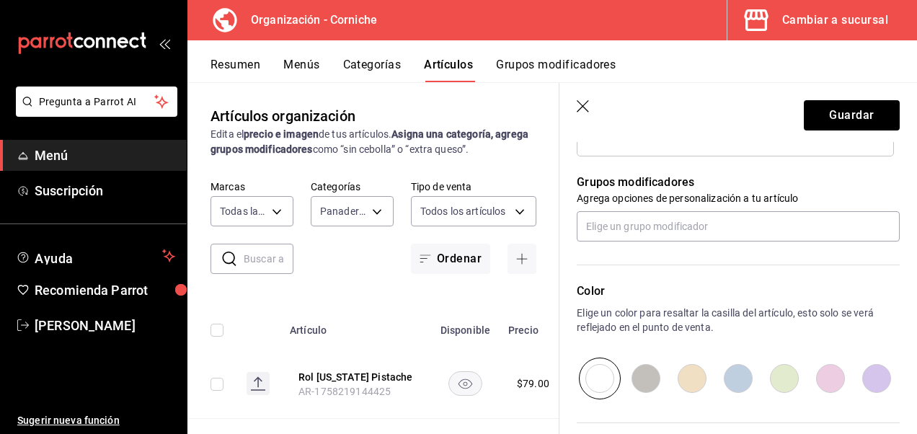
scroll to position [764, 0]
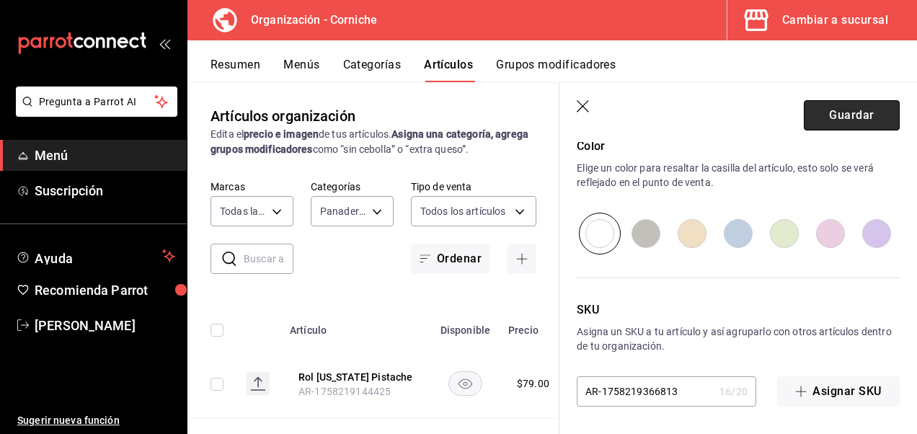
click at [826, 104] on button "Guardar" at bounding box center [851, 115] width 96 height 30
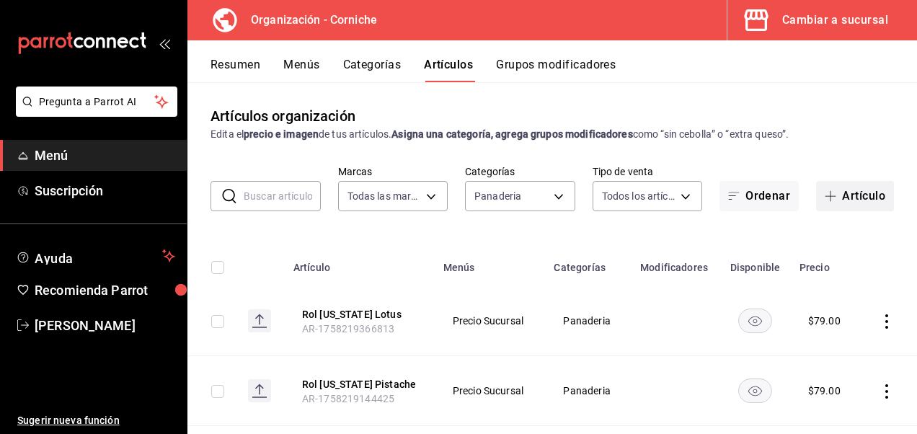
click at [825, 185] on button "Artículo" at bounding box center [855, 196] width 78 height 30
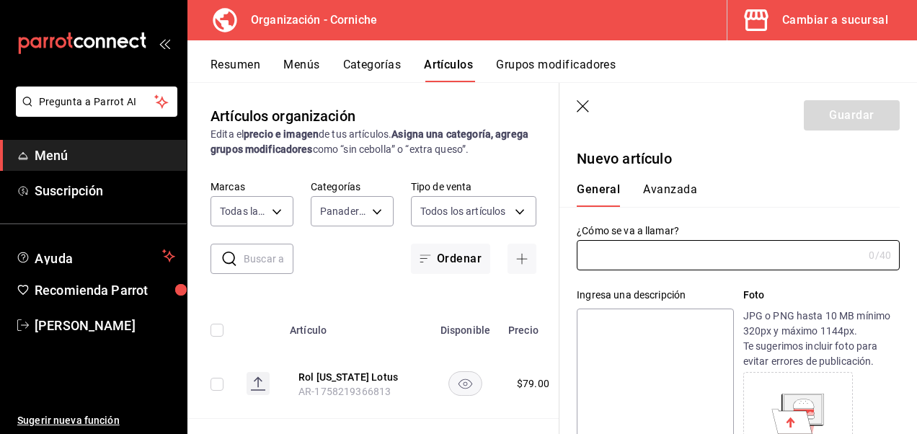
type input "AR-1758219634518"
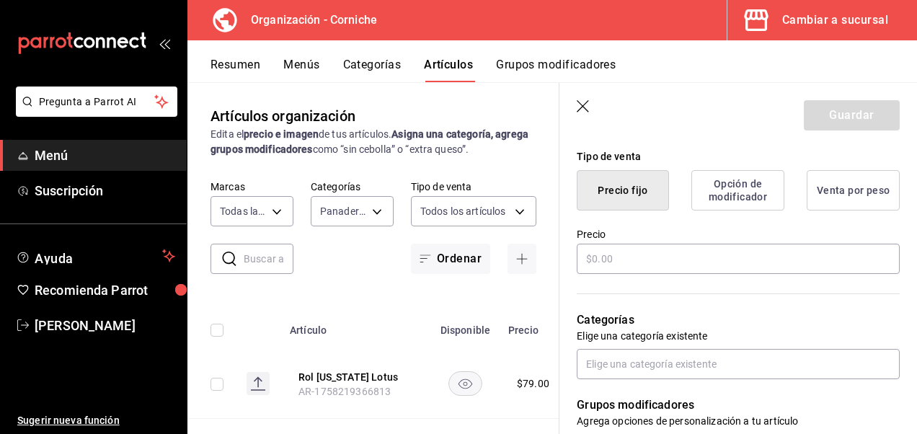
scroll to position [350, 0]
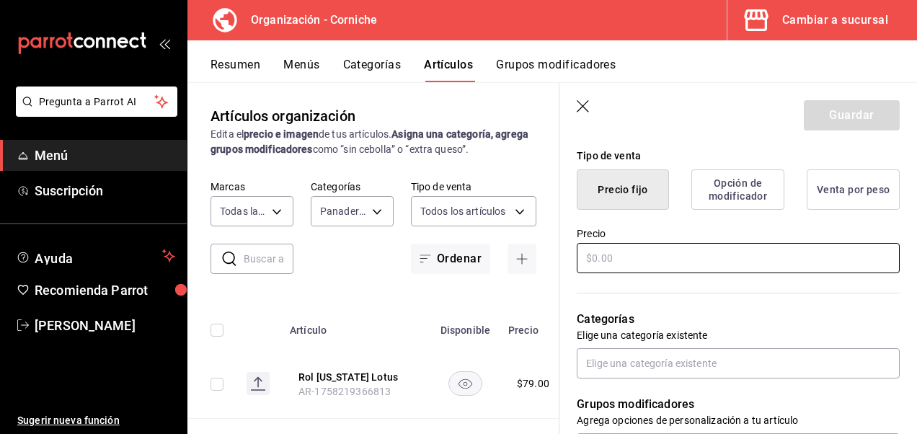
type input "Rol [US_STATE] Frutos Rojos"
click at [641, 267] on input "text" at bounding box center [737, 258] width 323 height 30
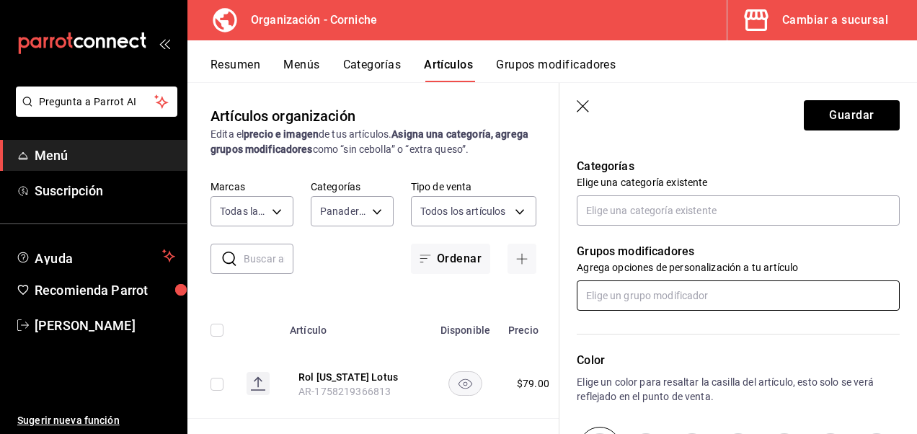
scroll to position [504, 0]
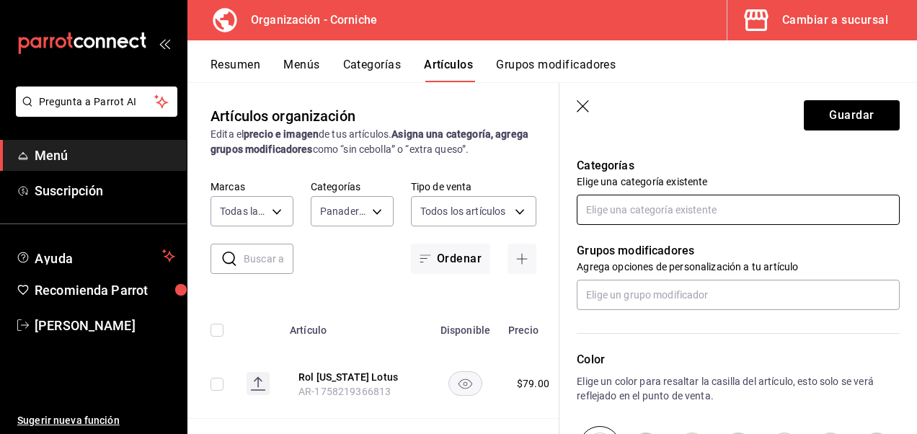
type input "$79.00"
click at [631, 215] on input "text" at bounding box center [737, 210] width 323 height 30
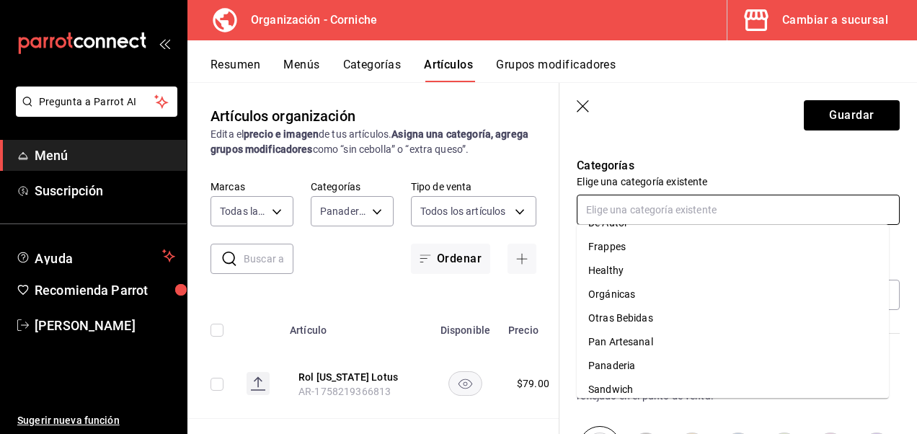
scroll to position [95, 0]
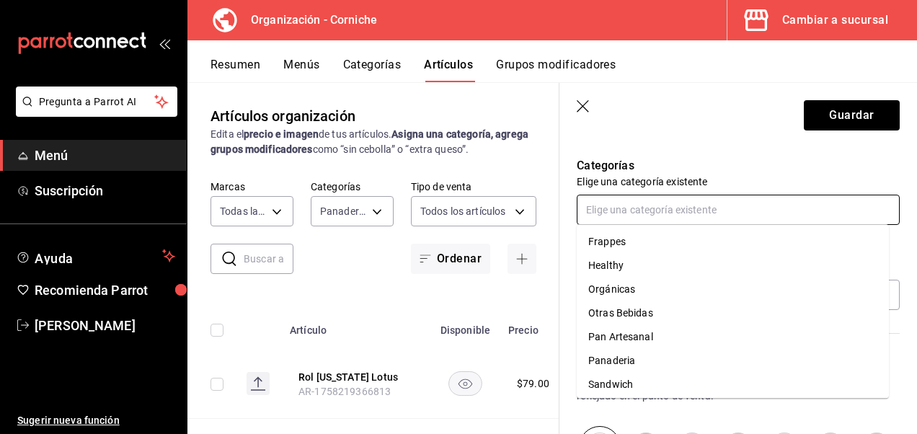
drag, startPoint x: 641, startPoint y: 356, endPoint x: 620, endPoint y: 364, distance: 23.0
click at [620, 364] on li "Panaderia" at bounding box center [732, 361] width 312 height 24
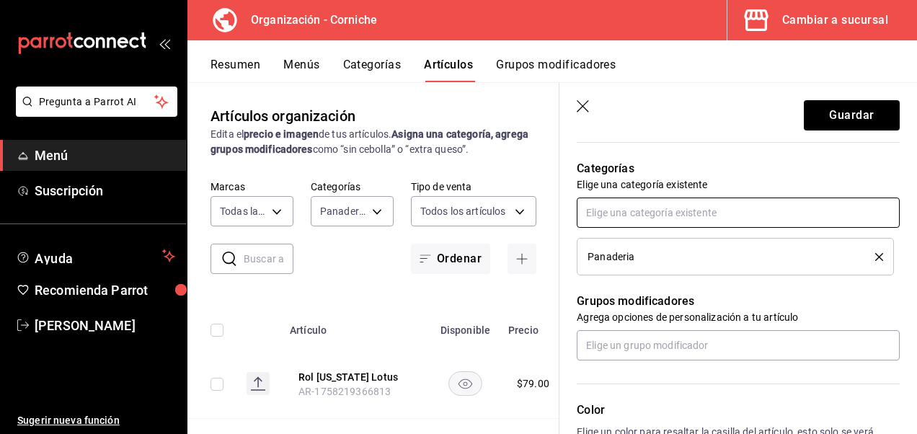
scroll to position [502, 0]
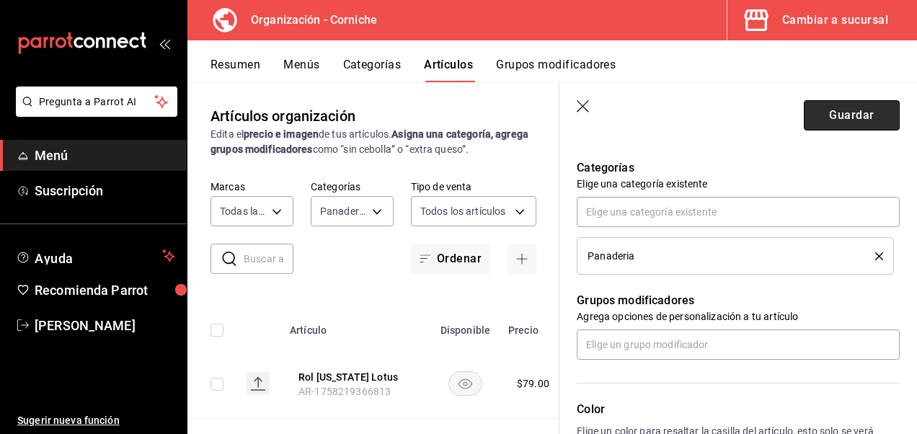
click at [816, 122] on button "Guardar" at bounding box center [851, 115] width 96 height 30
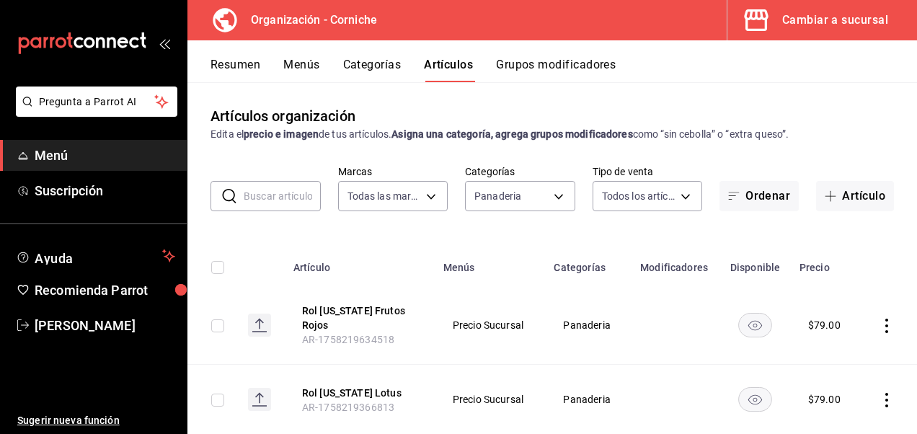
click at [304, 65] on button "Menús" at bounding box center [301, 70] width 36 height 24
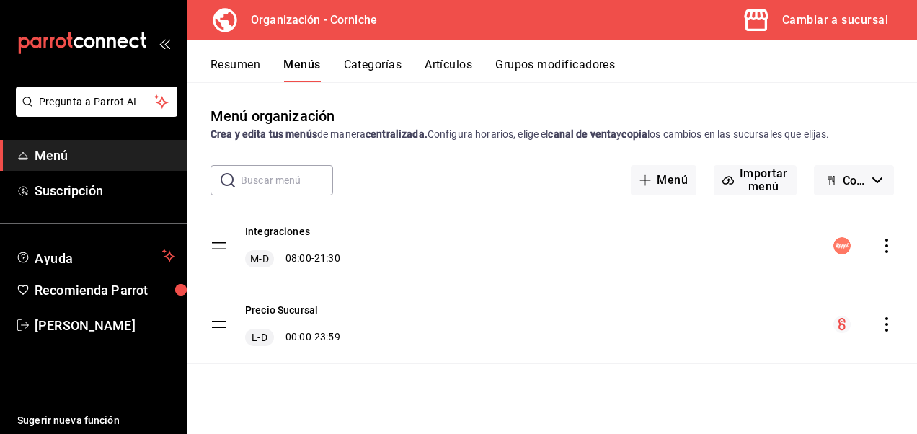
click at [891, 326] on icon "actions" at bounding box center [886, 324] width 14 height 14
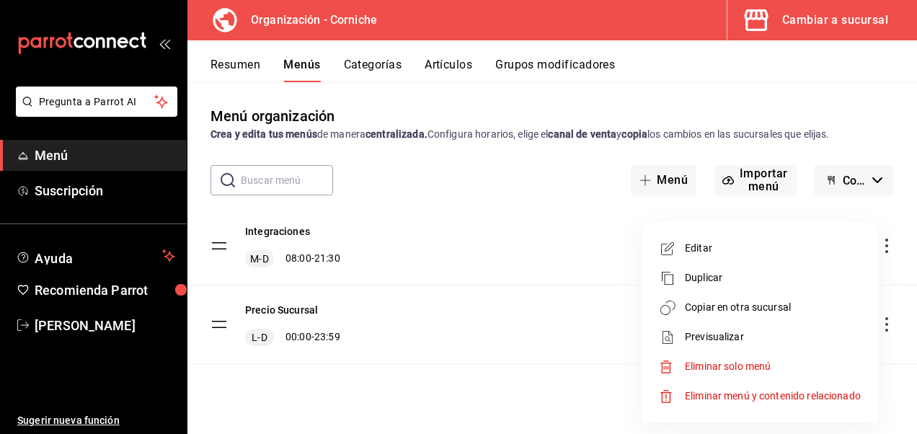
click at [759, 313] on span "Copiar en otra sucursal" at bounding box center [773, 307] width 176 height 15
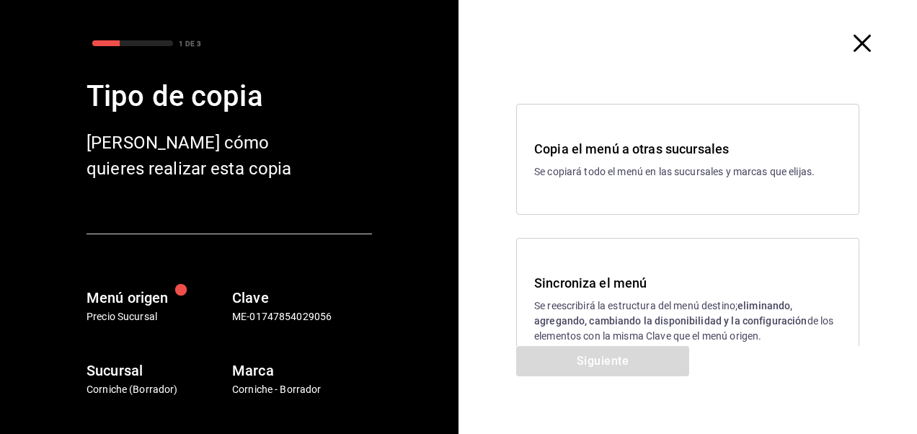
click at [597, 304] on p "Se reescribirá la estructura del menú destino; eliminando, agregando, cambiando…" at bounding box center [687, 320] width 307 height 45
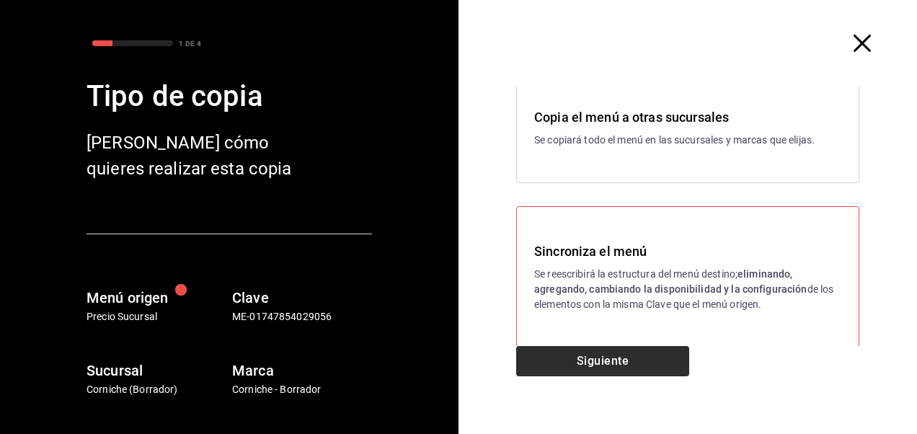
scroll to position [49, 0]
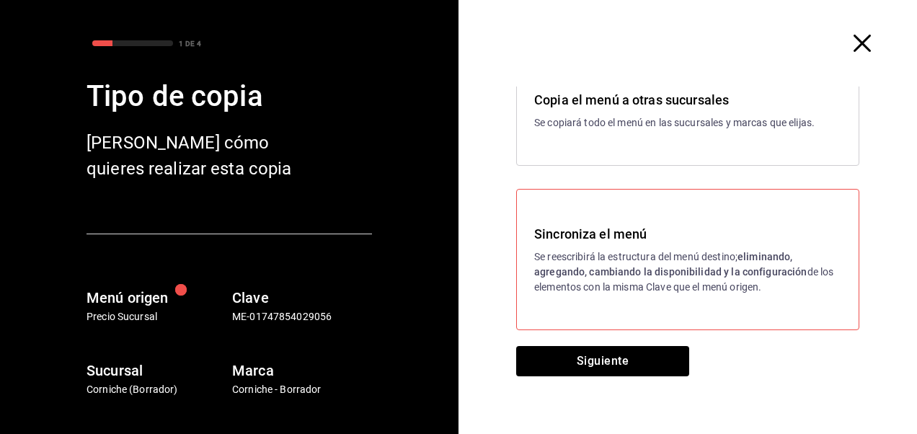
click at [853, 43] on icon "button" at bounding box center [861, 43] width 17 height 17
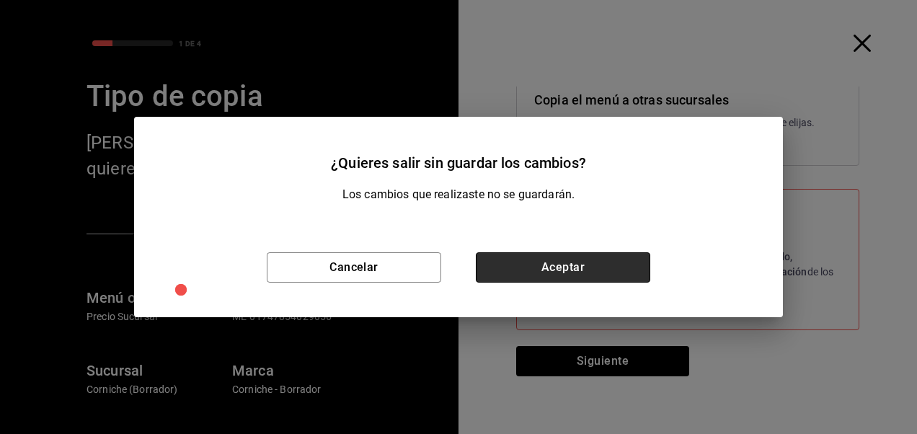
click at [529, 277] on button "Aceptar" at bounding box center [563, 267] width 174 height 30
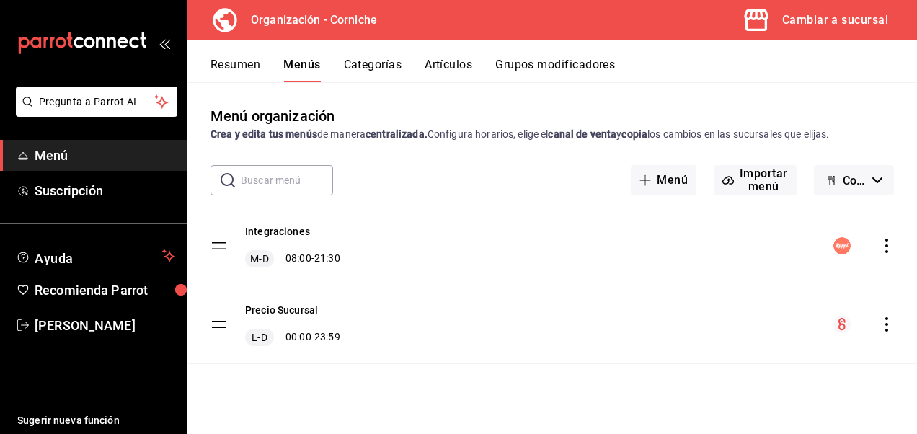
click at [891, 328] on icon "actions" at bounding box center [886, 324] width 14 height 14
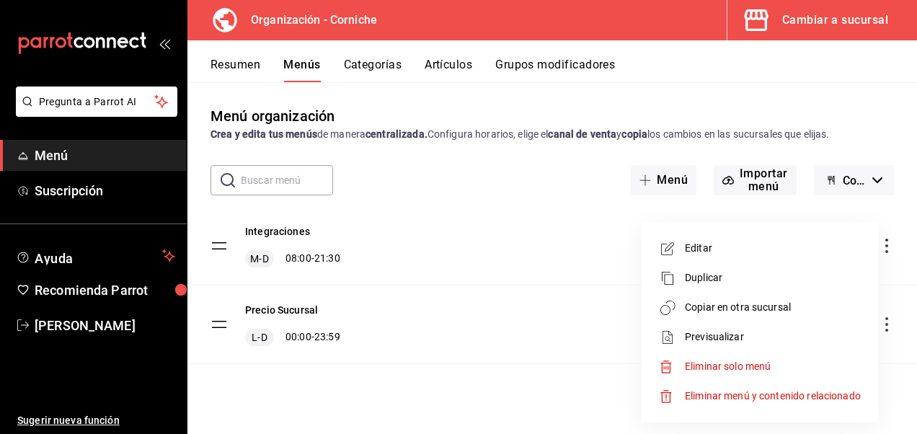
click at [700, 311] on span "Copiar en otra sucursal" at bounding box center [773, 307] width 176 height 15
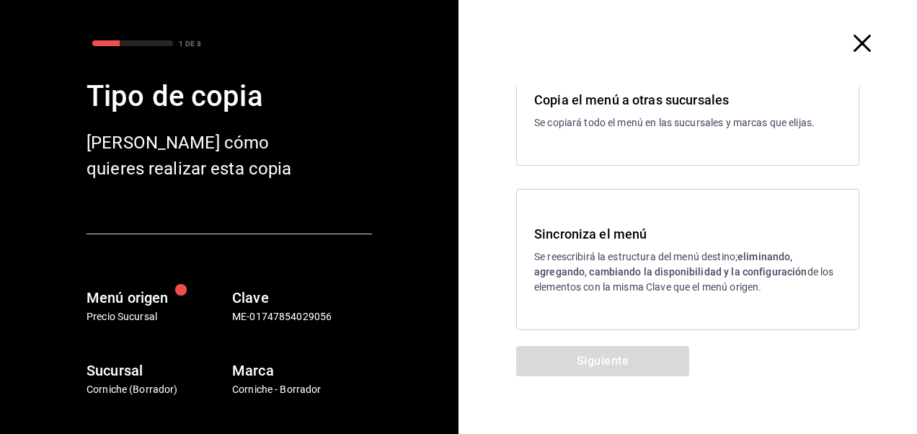
click at [633, 257] on p "Se reescribirá la estructura del menú destino; eliminando, agregando, cambiando…" at bounding box center [687, 271] width 307 height 45
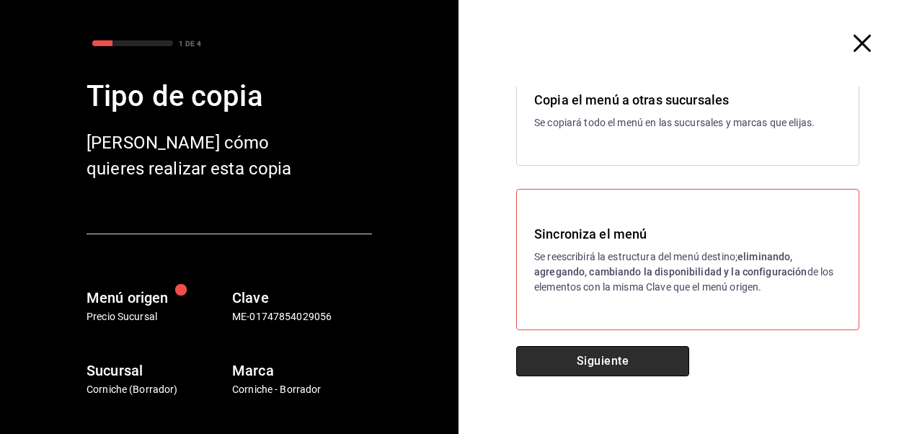
click at [566, 364] on button "Siguiente" at bounding box center [602, 361] width 173 height 30
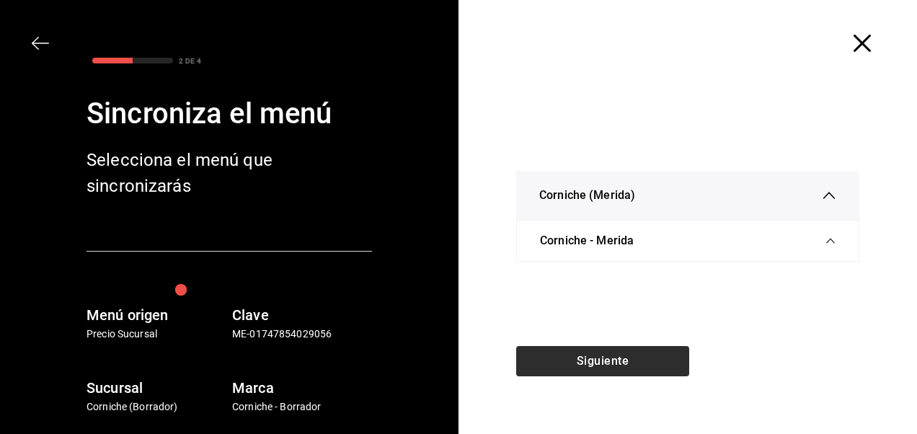
scroll to position [0, 0]
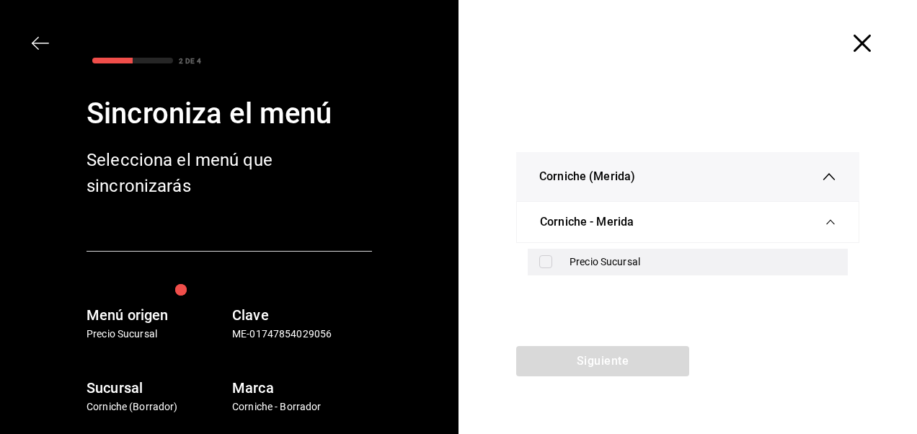
click at [551, 271] on div "Precio Sucursal" at bounding box center [687, 262] width 320 height 27
checkbox input "true"
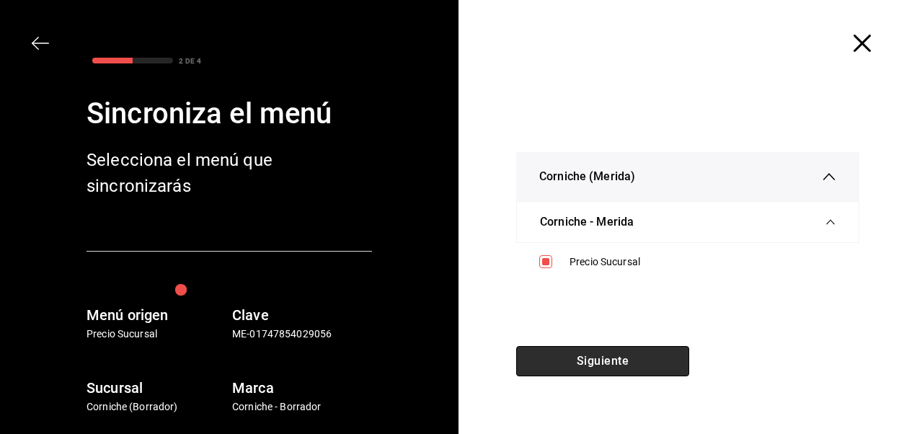
click at [610, 354] on button "Siguiente" at bounding box center [602, 361] width 173 height 30
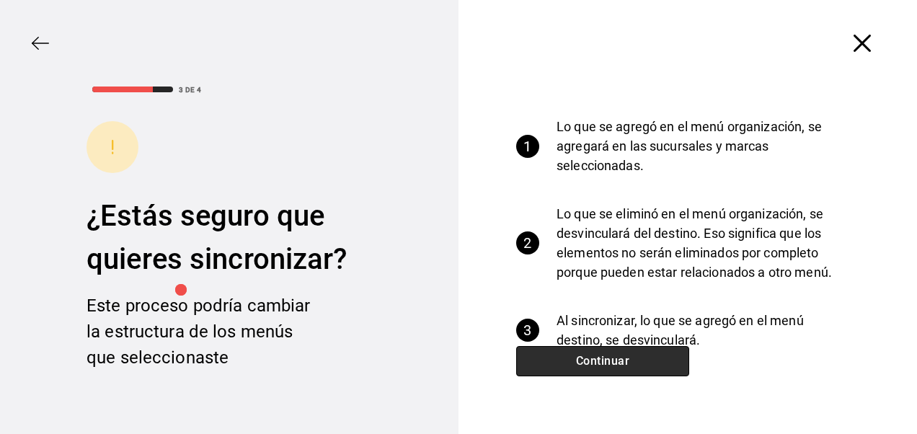
click at [610, 354] on button "Continuar" at bounding box center [602, 361] width 173 height 30
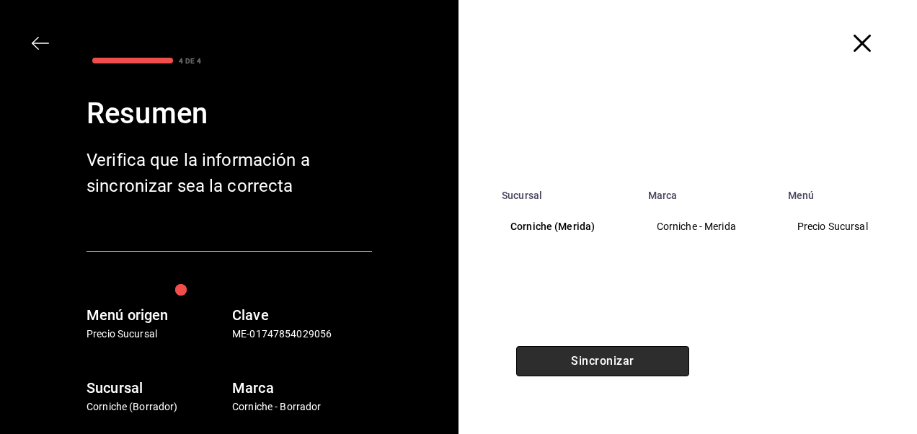
click at [610, 354] on button "Sincronizar" at bounding box center [602, 361] width 173 height 30
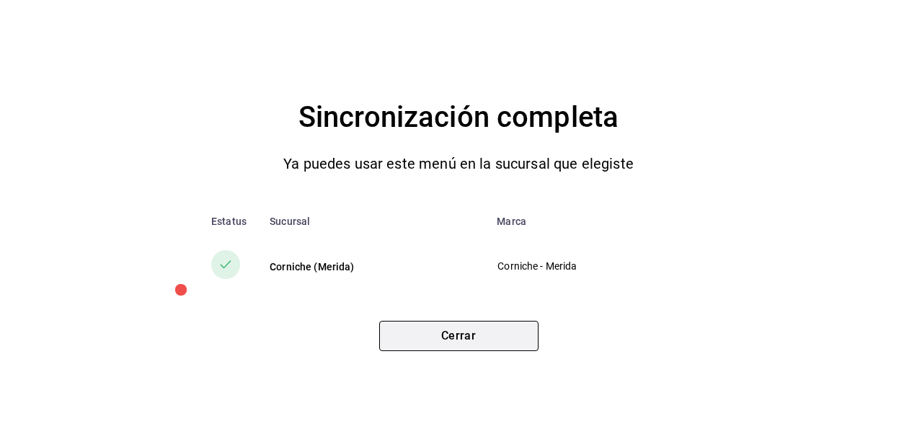
click at [425, 332] on button "Cerrar" at bounding box center [458, 336] width 159 height 30
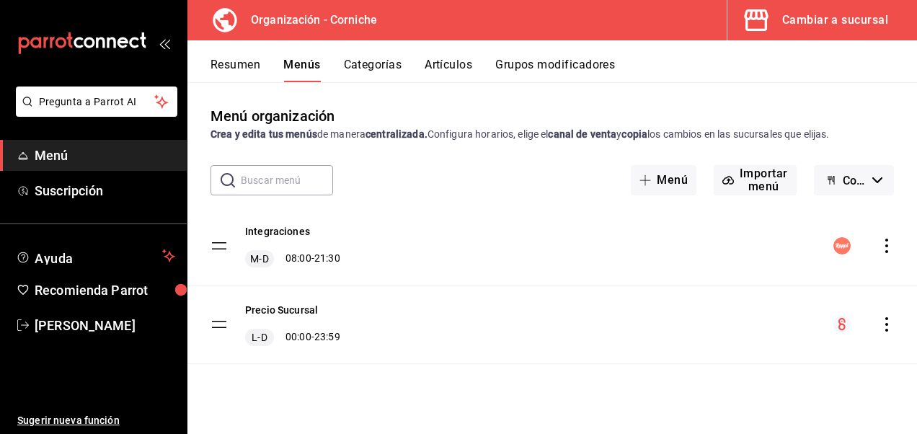
click at [811, 106] on div "Menú organización Crea y edita tus menús de manera centralizada. Configura hora…" at bounding box center [551, 123] width 729 height 37
click at [842, 32] on button "Cambiar a sucursal" at bounding box center [816, 20] width 178 height 40
